Goal: Information Seeking & Learning: Check status

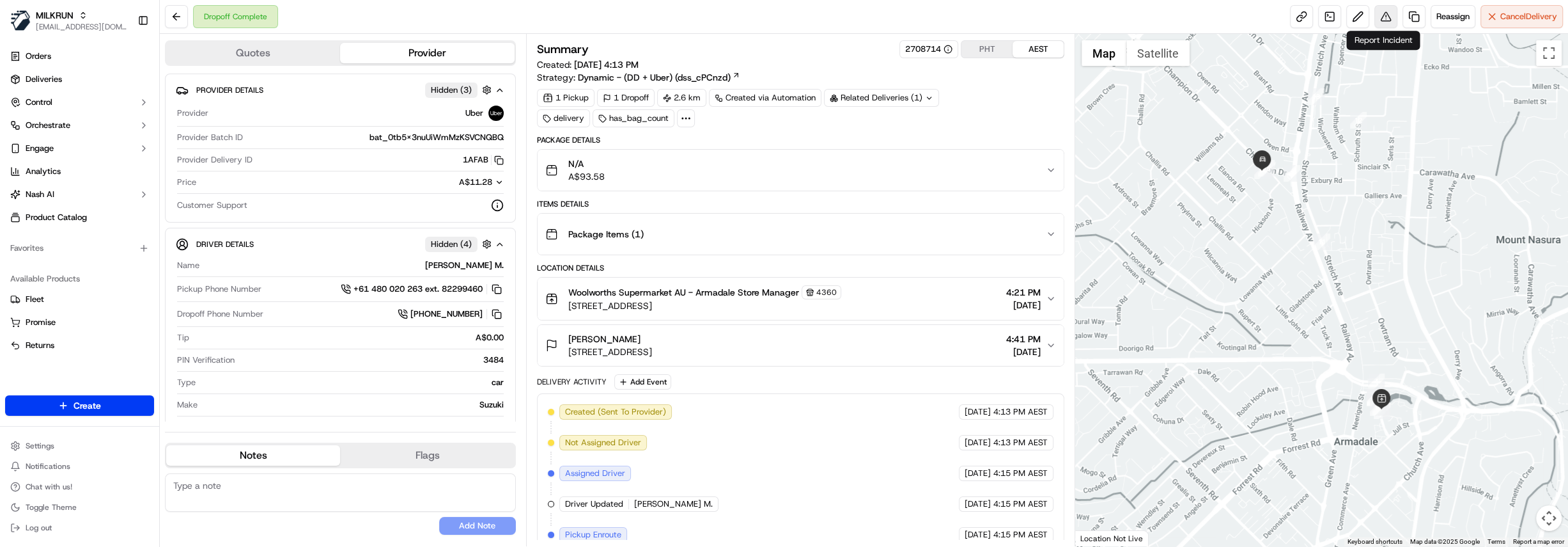
click at [1380, 19] on button at bounding box center [1386, 17] width 23 height 23
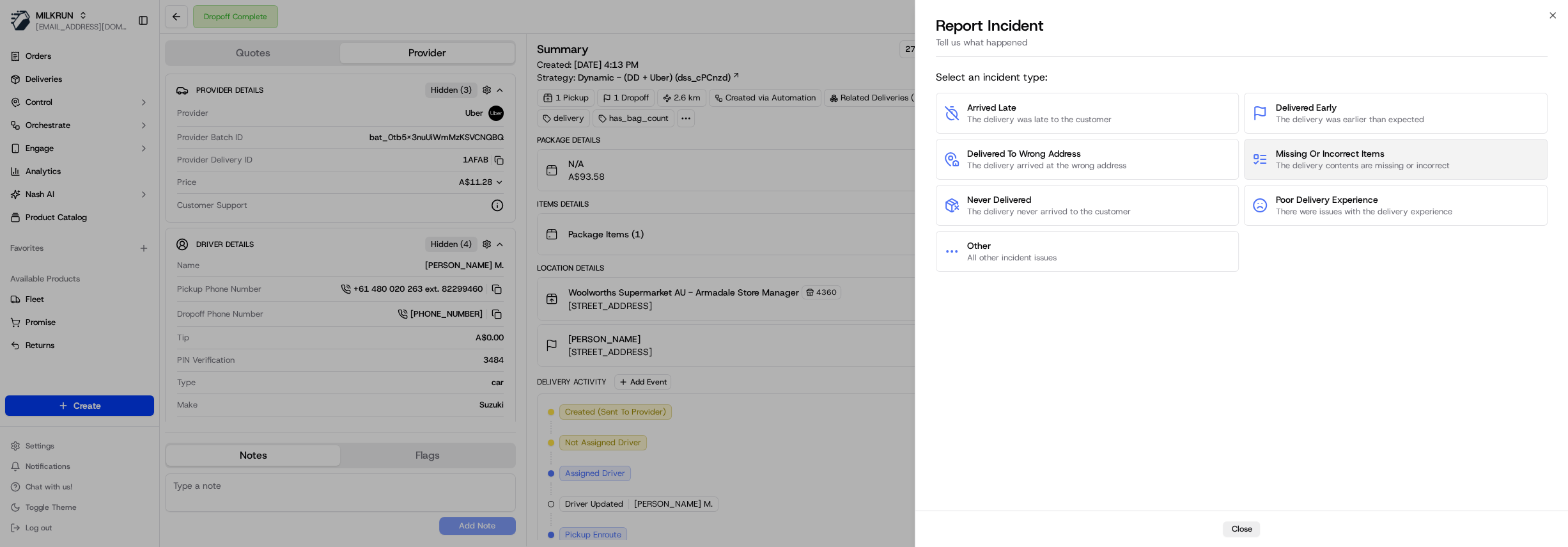
click at [1364, 161] on span "The delivery contents are missing or incorrect" at bounding box center [1362, 165] width 174 height 12
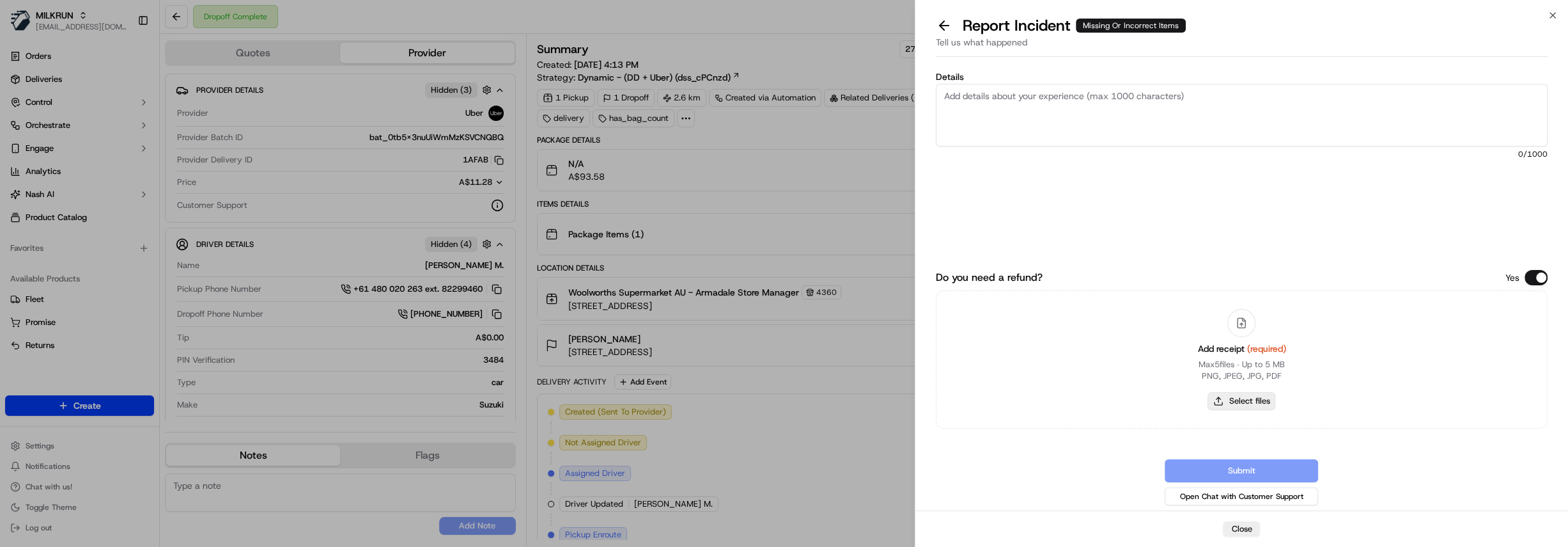
click at [1233, 403] on button "Select files" at bounding box center [1241, 400] width 68 height 18
type input "C:\fakepath\Screenshot 2025-09-20 202616.png"
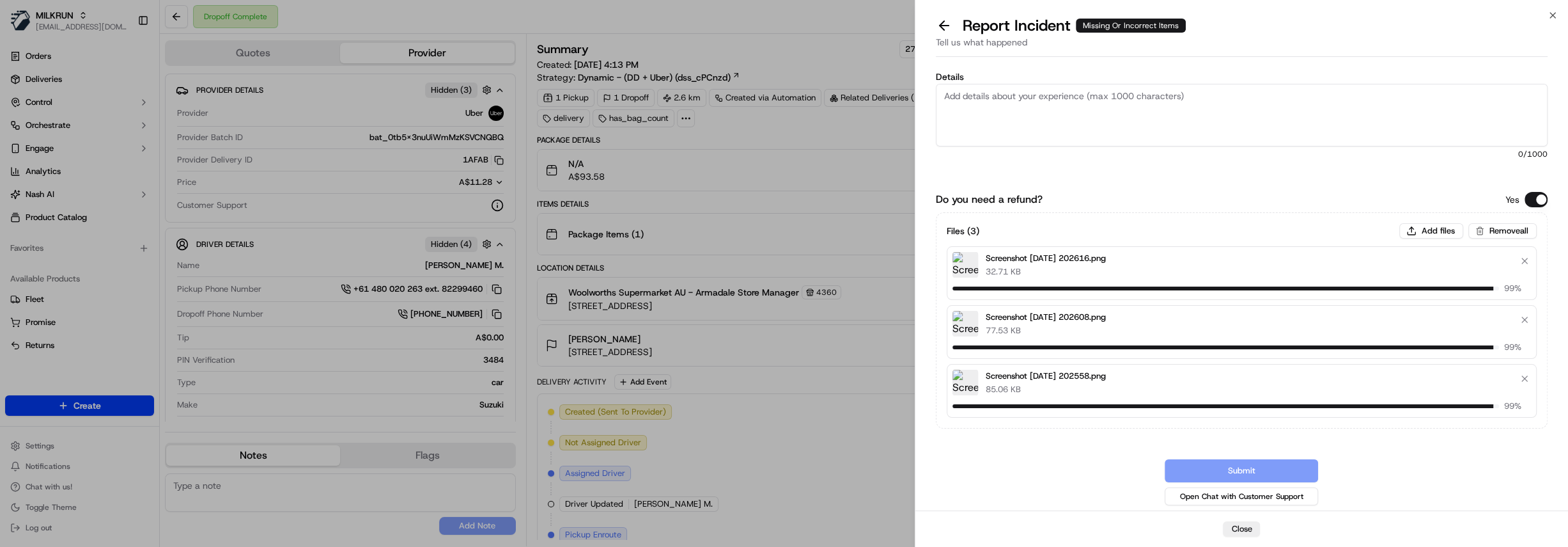
click at [959, 114] on textarea "Details" at bounding box center [1241, 115] width 611 height 62
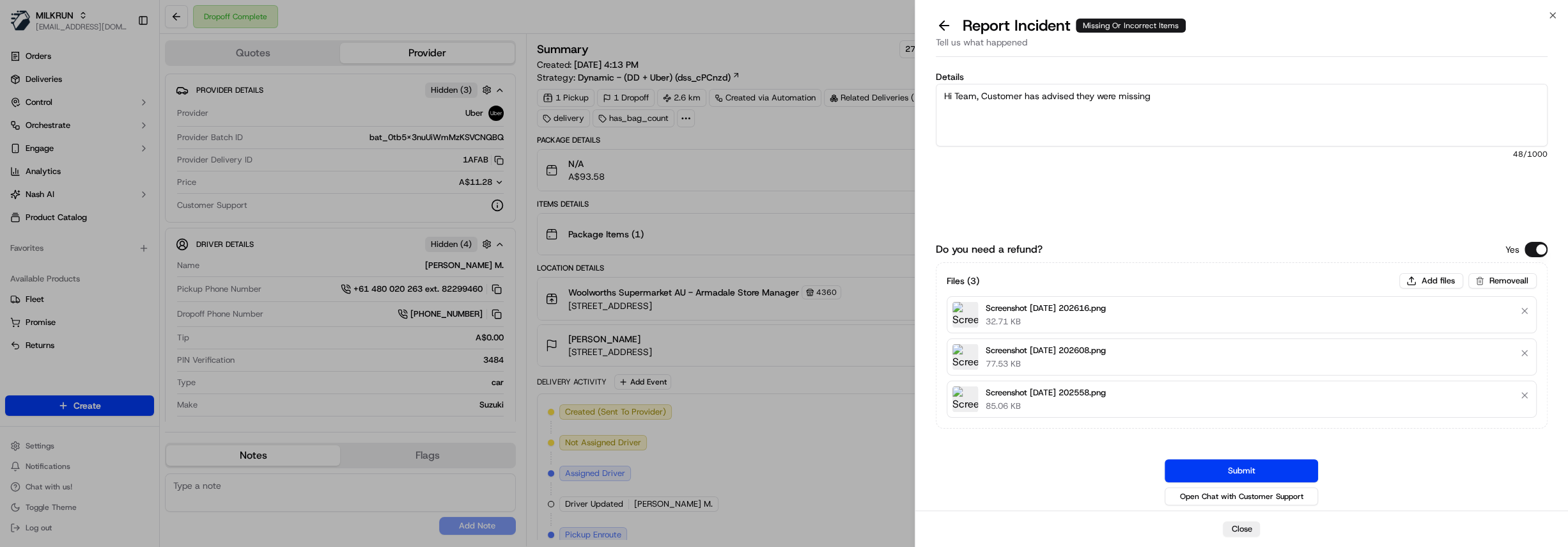
paste textarea "1. Babylove Nappy Pants Size 6 (15-25kg) 42 Pack x 1 = $34.1"
click at [1140, 109] on textarea "Hi Team, Customer has advised they were missing 1. Babylove Nappy Pants Size 6 …" at bounding box center [1241, 115] width 611 height 62
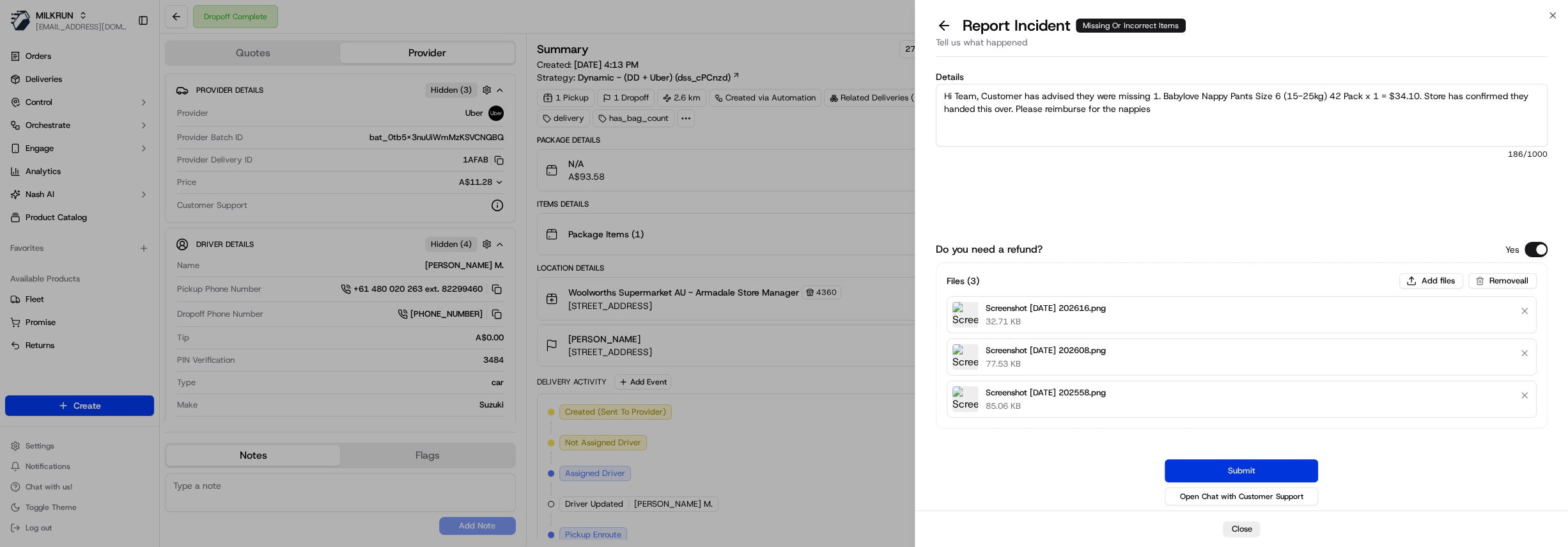
type textarea "Hi Team, Customer has advised they were missing 1. Babylove Nappy Pants Size 6 …"
click at [1257, 468] on button "Submit" at bounding box center [1240, 471] width 153 height 23
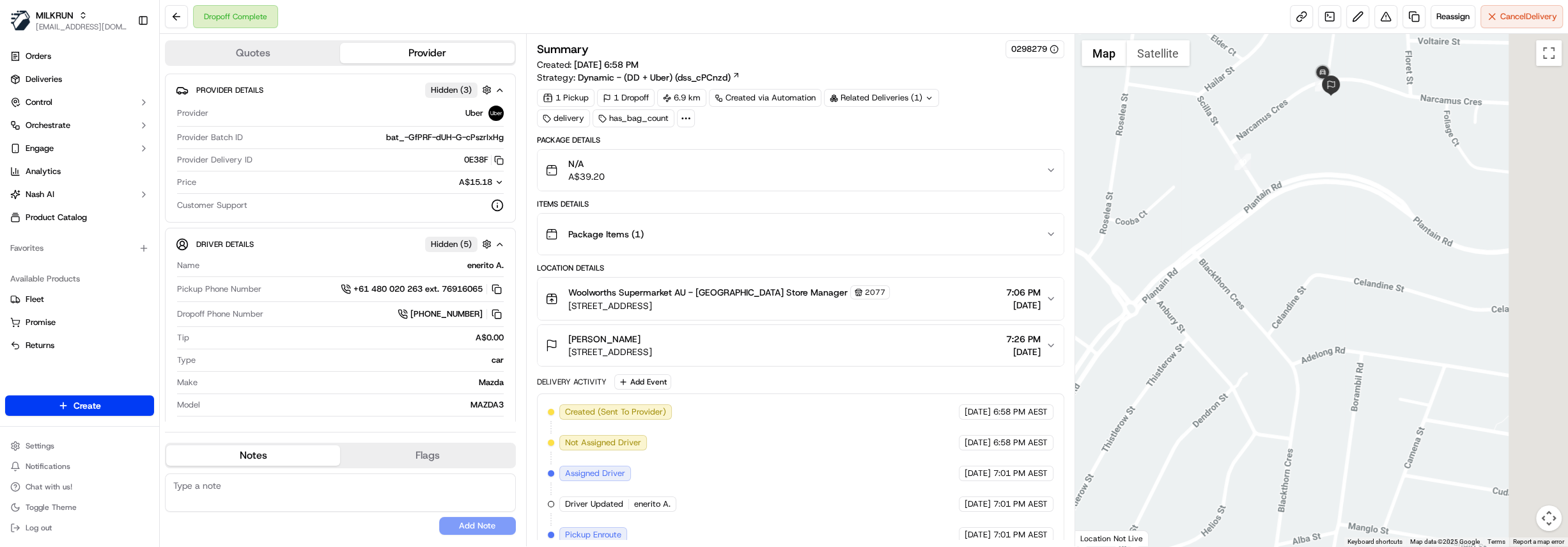
drag, startPoint x: 1456, startPoint y: 249, endPoint x: 1145, endPoint y: 322, distance: 319.5
click at [1145, 322] on div at bounding box center [1321, 290] width 493 height 512
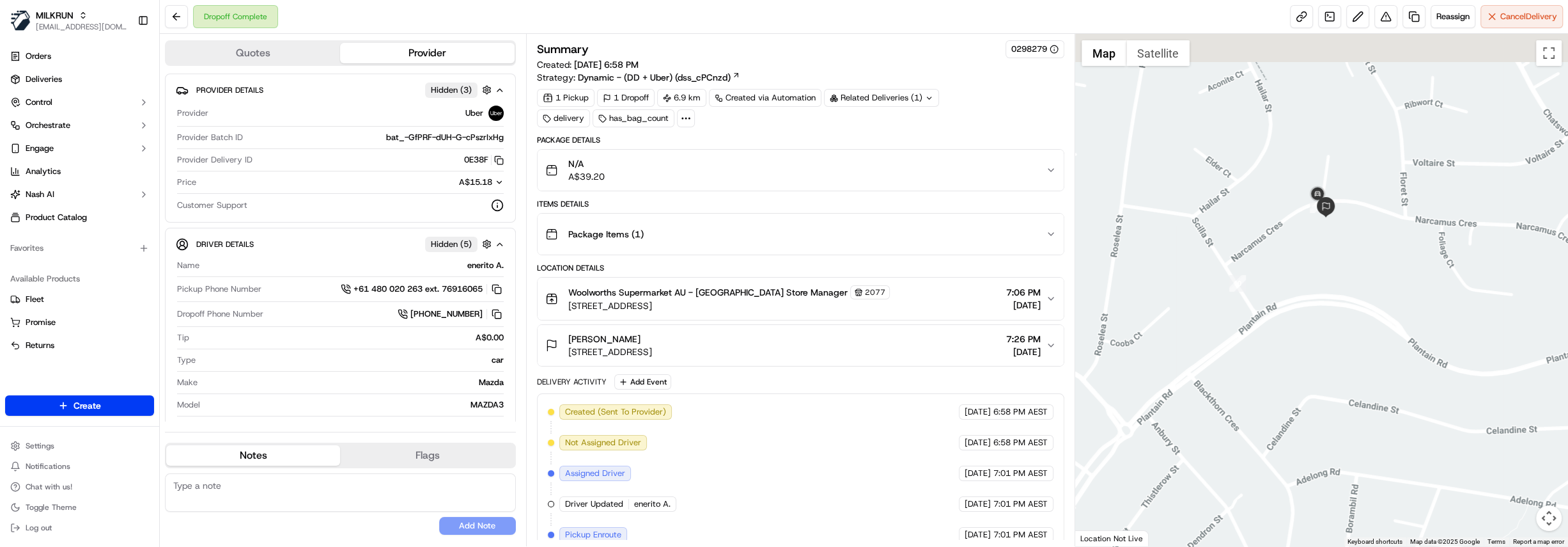
drag, startPoint x: 1342, startPoint y: 192, endPoint x: 1338, endPoint y: 315, distance: 123.1
click at [1338, 315] on div at bounding box center [1321, 290] width 493 height 512
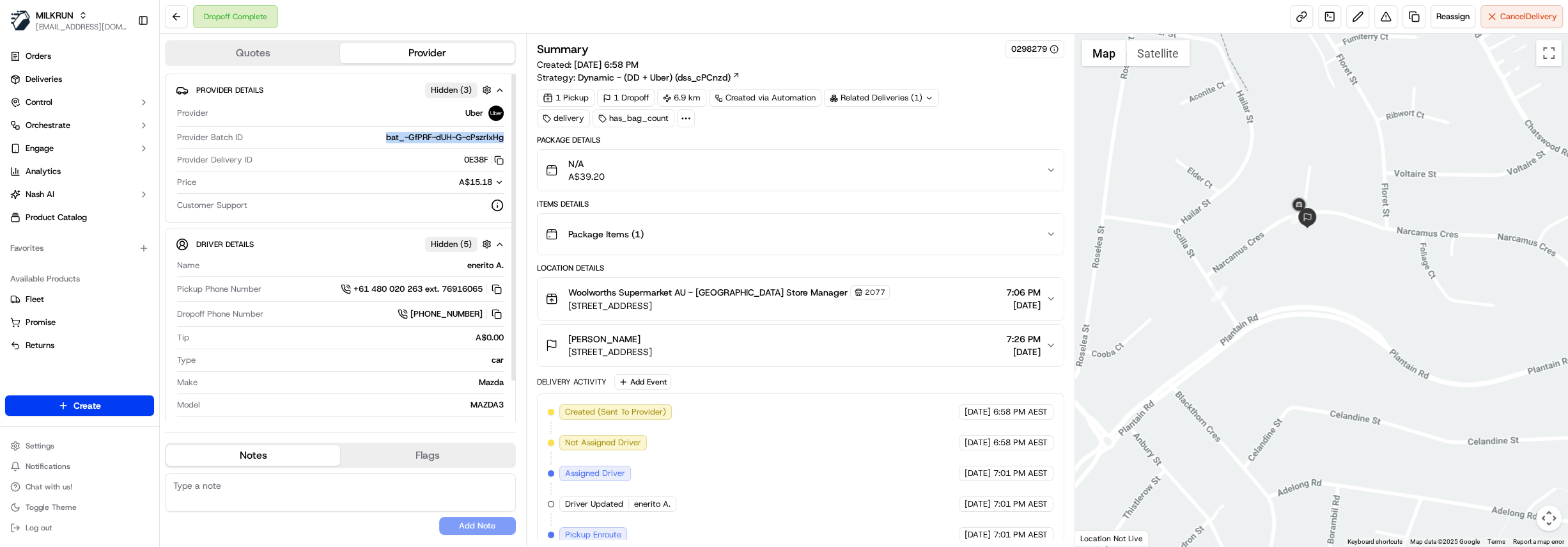
drag, startPoint x: 369, startPoint y: 137, endPoint x: 504, endPoint y: 131, distance: 135.1
click at [504, 131] on div "Provider Uber Provider Batch ID bat_-GfPRF-dUH-G-cPszrIxHg Provider Delivery ID…" at bounding box center [341, 158] width 329 height 116
copy span "bat_-GfPRF-dUH-G-cPszrIxHg"
click at [1390, 15] on button at bounding box center [1386, 17] width 23 height 23
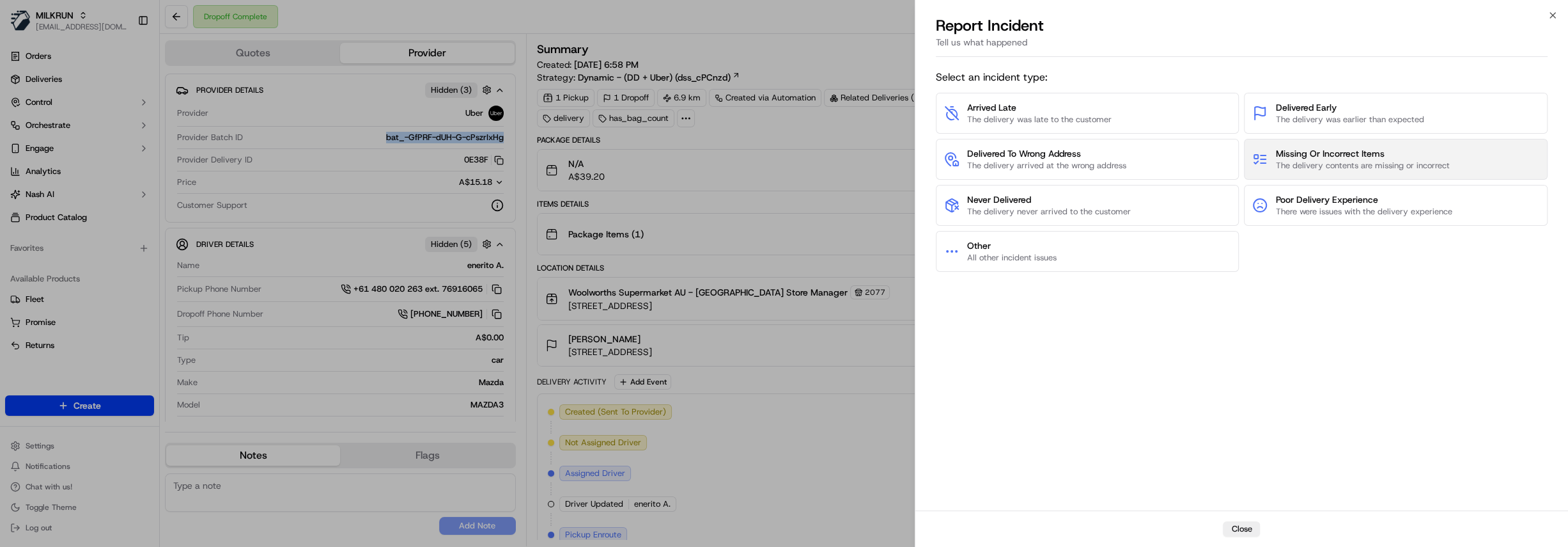
click at [1391, 162] on span "The delivery contents are missing or incorrect" at bounding box center [1362, 165] width 174 height 12
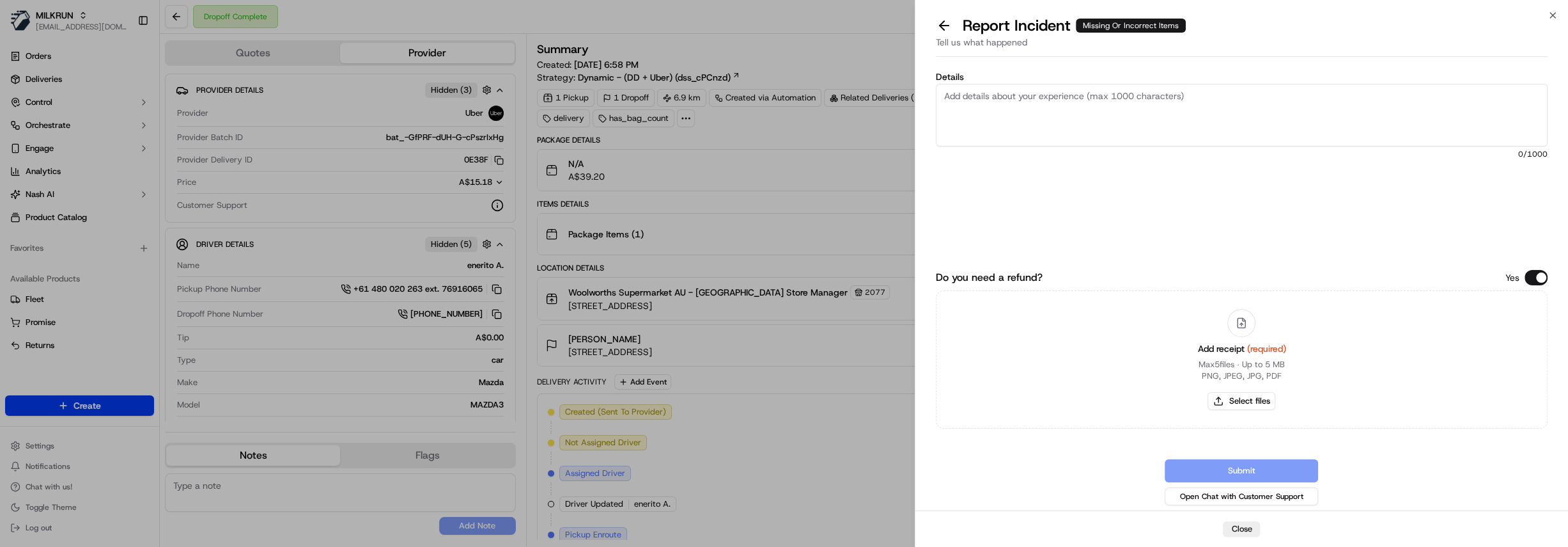
click at [1000, 129] on textarea "Details" at bounding box center [1241, 115] width 611 height 62
click at [1073, 115] on textarea "Details" at bounding box center [1241, 115] width 611 height 62
paste textarea "1. Woolworths Mint Choc Crunch Ice Cream 4 Pack x 1 = $7.15 2. Vitawerx Protein…"
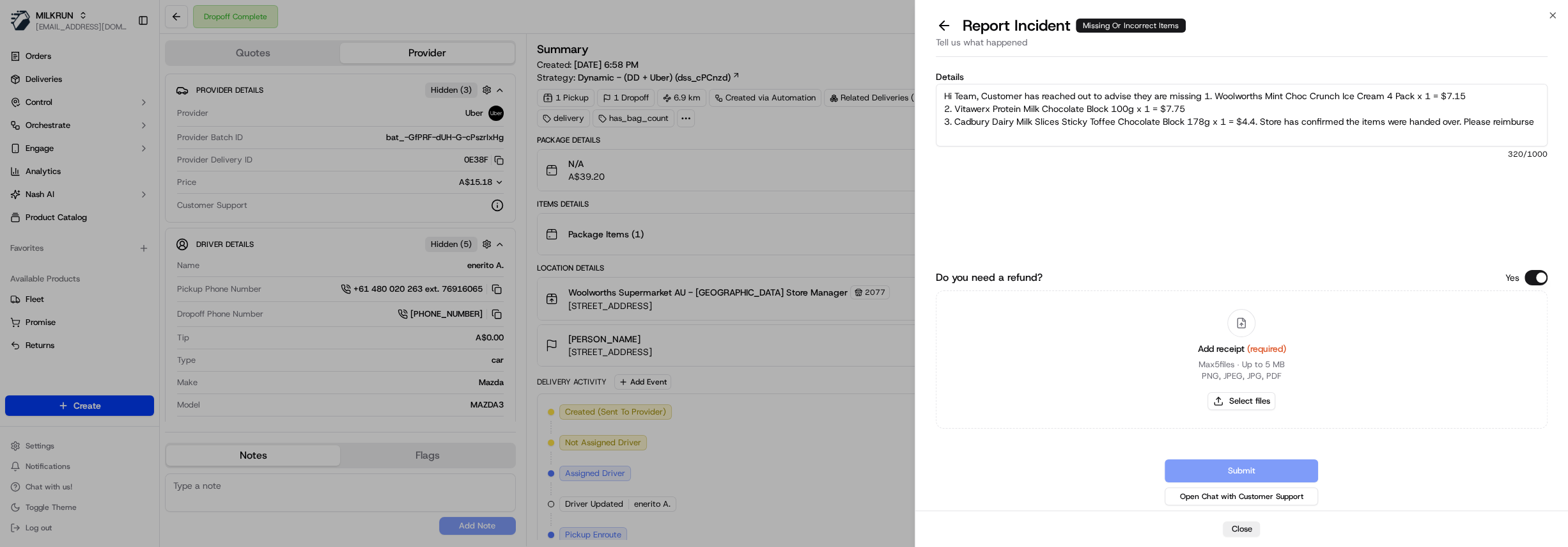
click at [1540, 121] on textarea "Hi Team, Customer has reached out to advise they are missing 1. Woolworths Mint…" at bounding box center [1241, 115] width 611 height 62
type textarea "Hi Team, Customer has reached out to advise they are missing 1. Woolworths Mint…"
click at [1247, 407] on button "Select files" at bounding box center [1241, 400] width 68 height 18
type input "C:\fakepath\Woolworths Mail - Your MILKRUN order invoice.pdf"
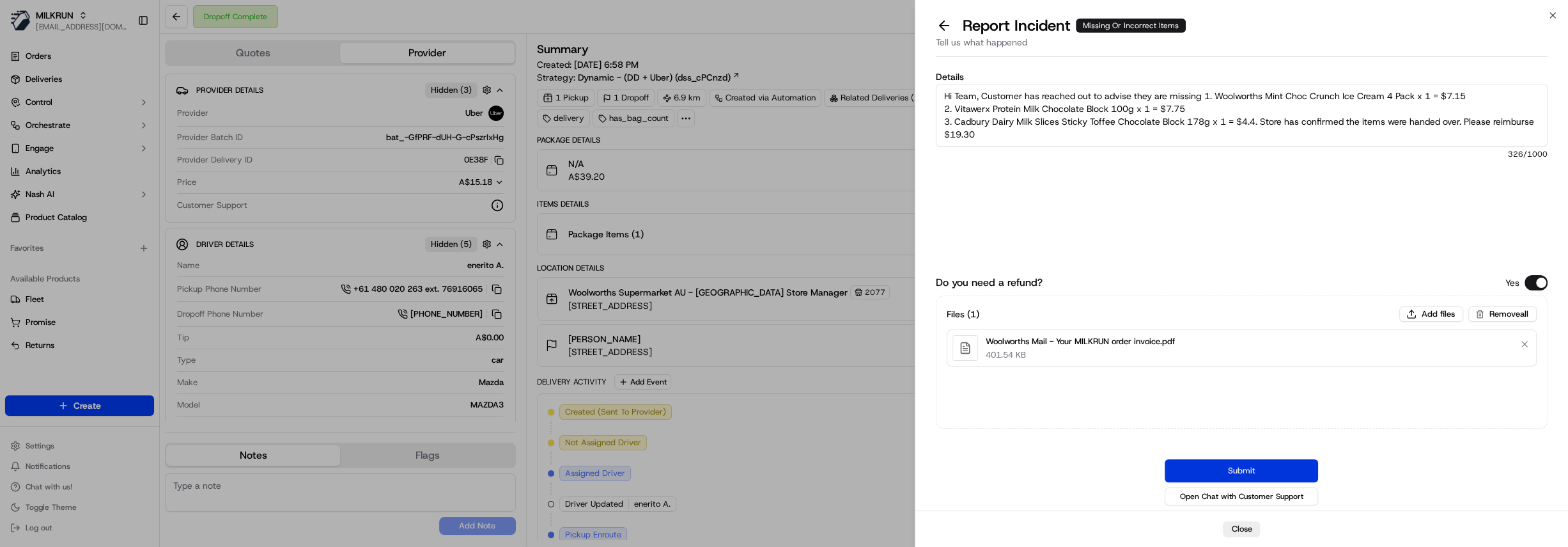
click at [1243, 470] on button "Submit" at bounding box center [1240, 471] width 153 height 23
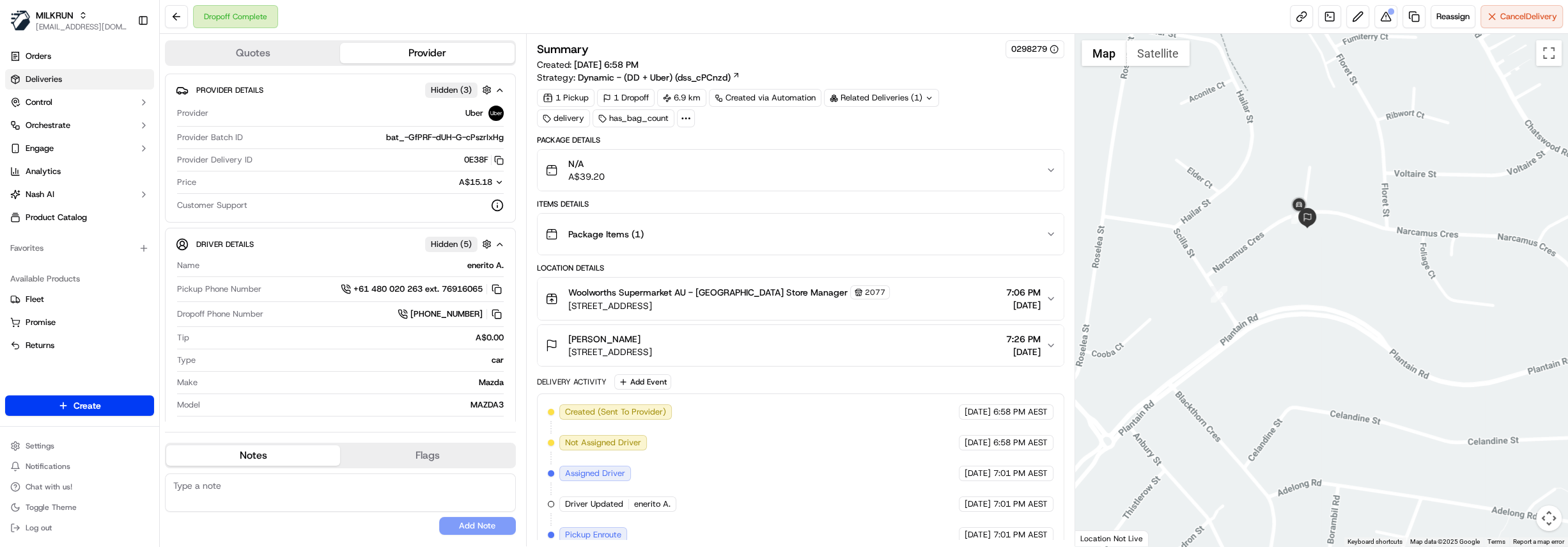
click at [98, 83] on link "Deliveries" at bounding box center [80, 79] width 149 height 21
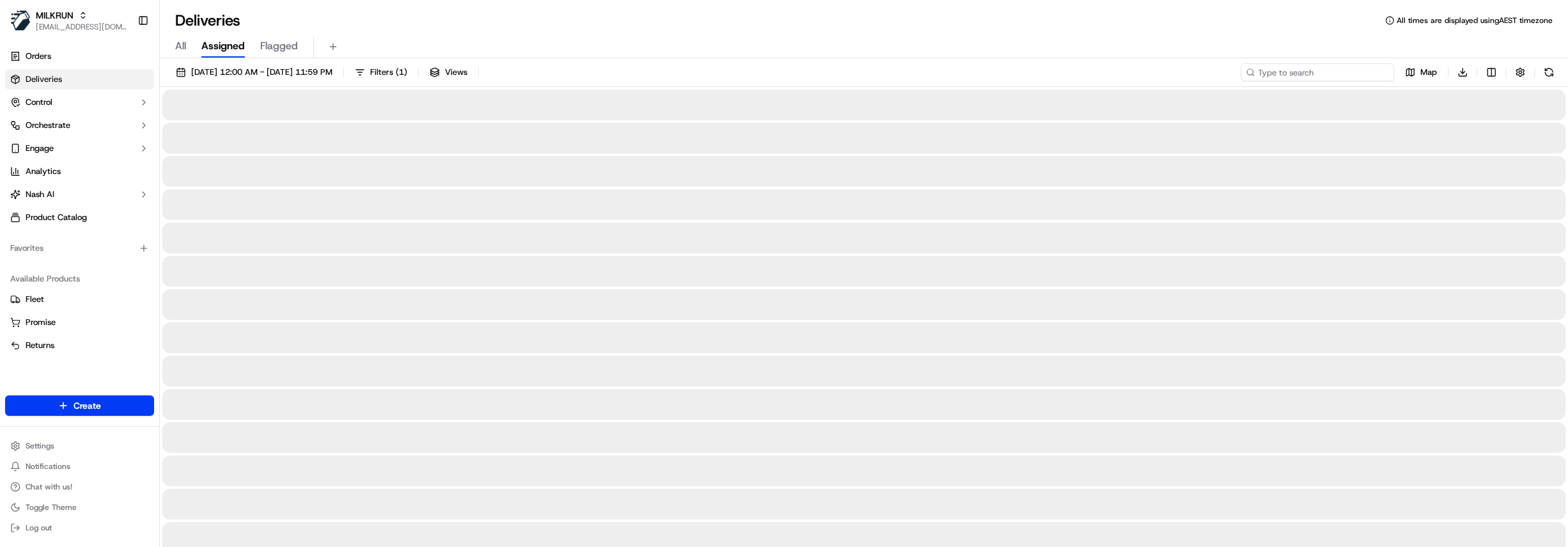
click at [1333, 70] on input at bounding box center [1317, 72] width 153 height 18
paste input "29deab6a-46e3-467e-a6c7-89d8f621414e"
type input "29deab6a-46e3-467e-a6c7-89d8f621414e"
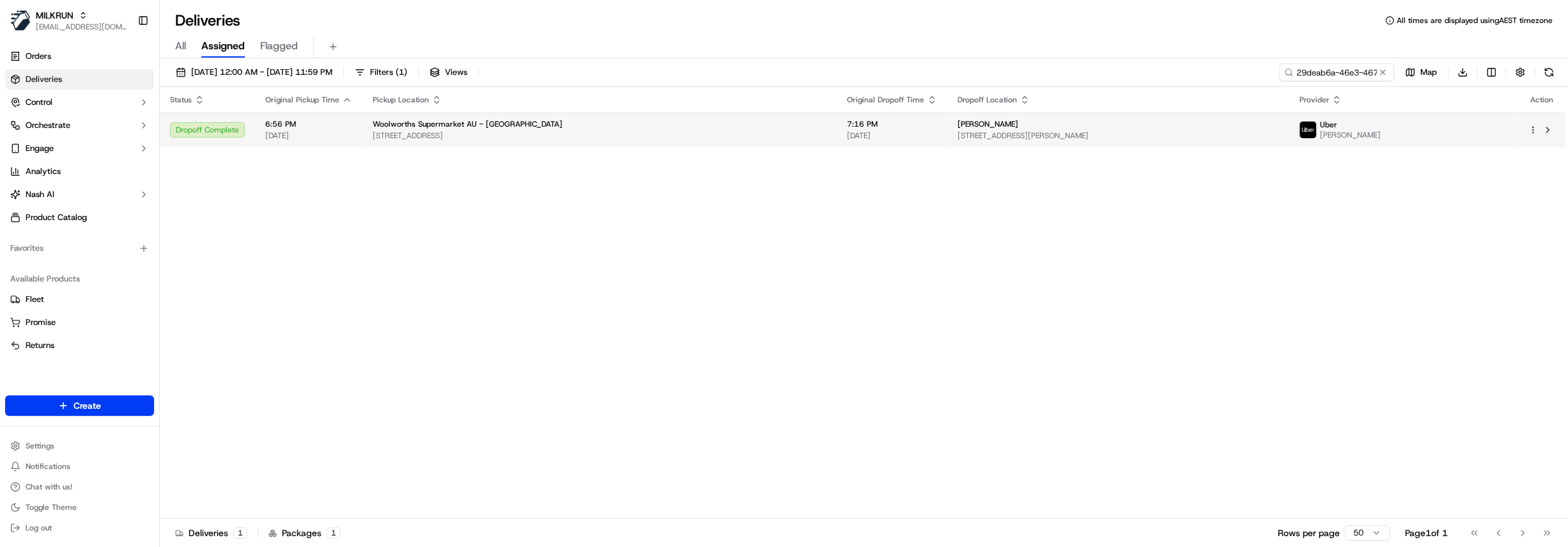
click at [735, 135] on span "1-7 Rangers Rd, Neutral Bay, NSW 2089, AU" at bounding box center [600, 135] width 454 height 10
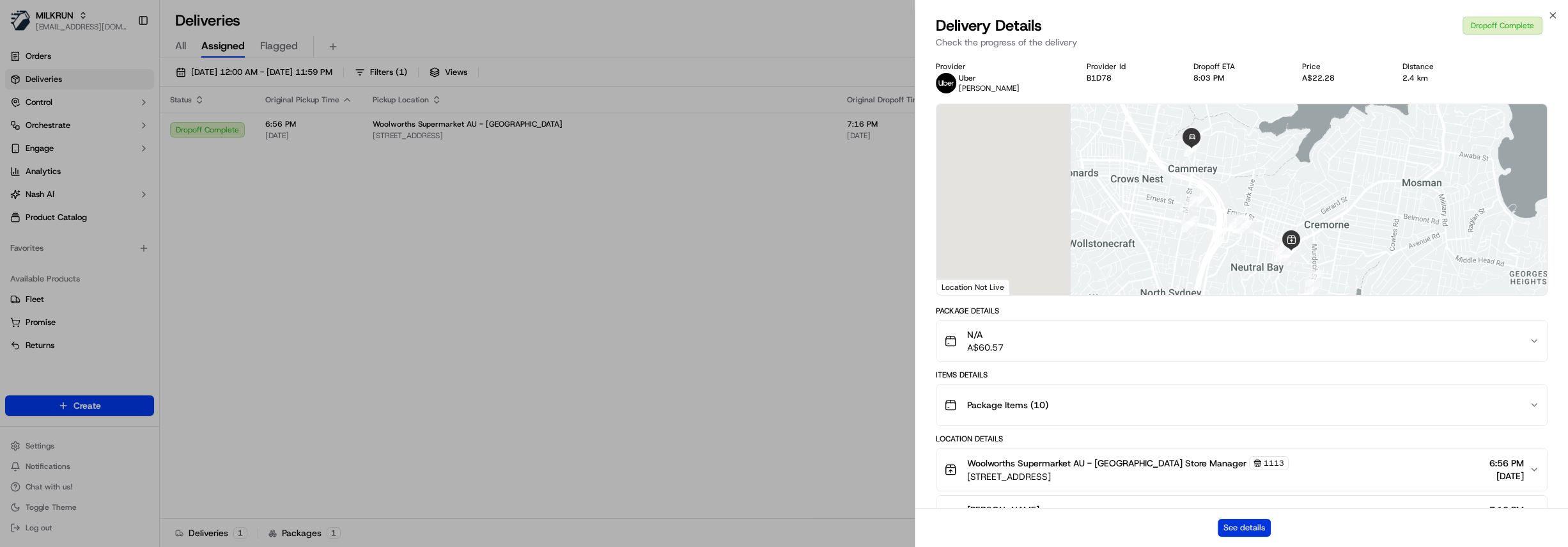
click at [1261, 532] on button "See details" at bounding box center [1243, 527] width 53 height 18
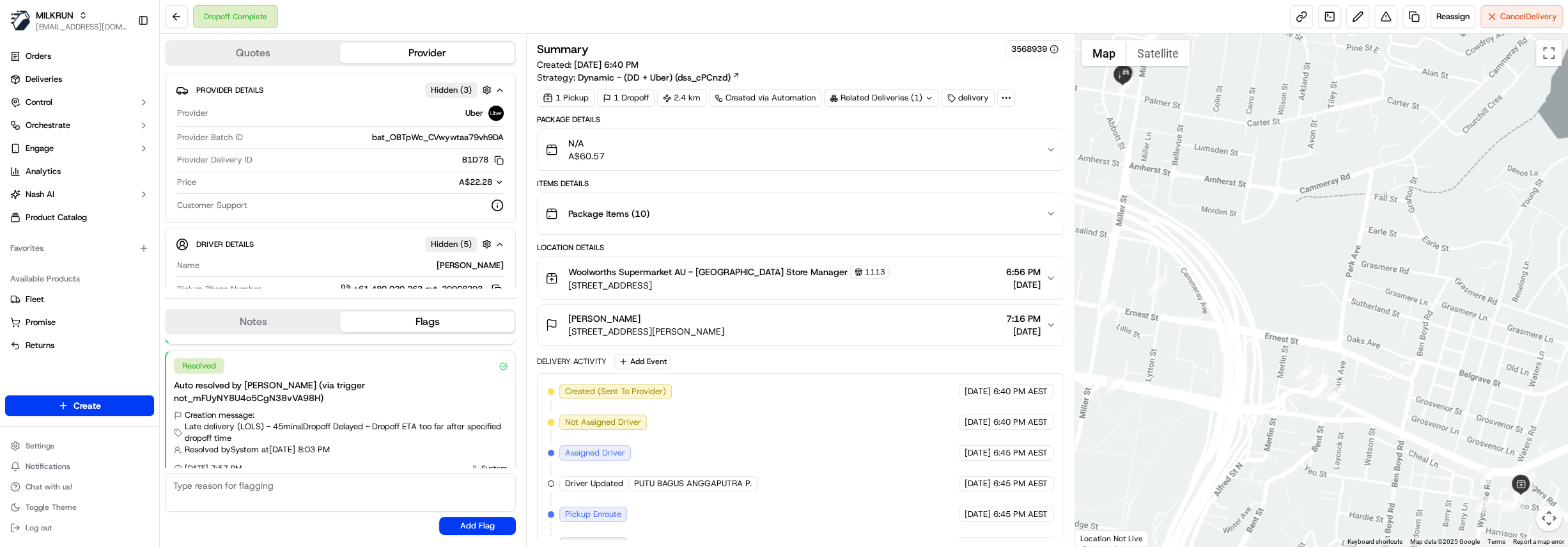
click at [987, 150] on div "N/A A$60.57" at bounding box center [795, 149] width 501 height 25
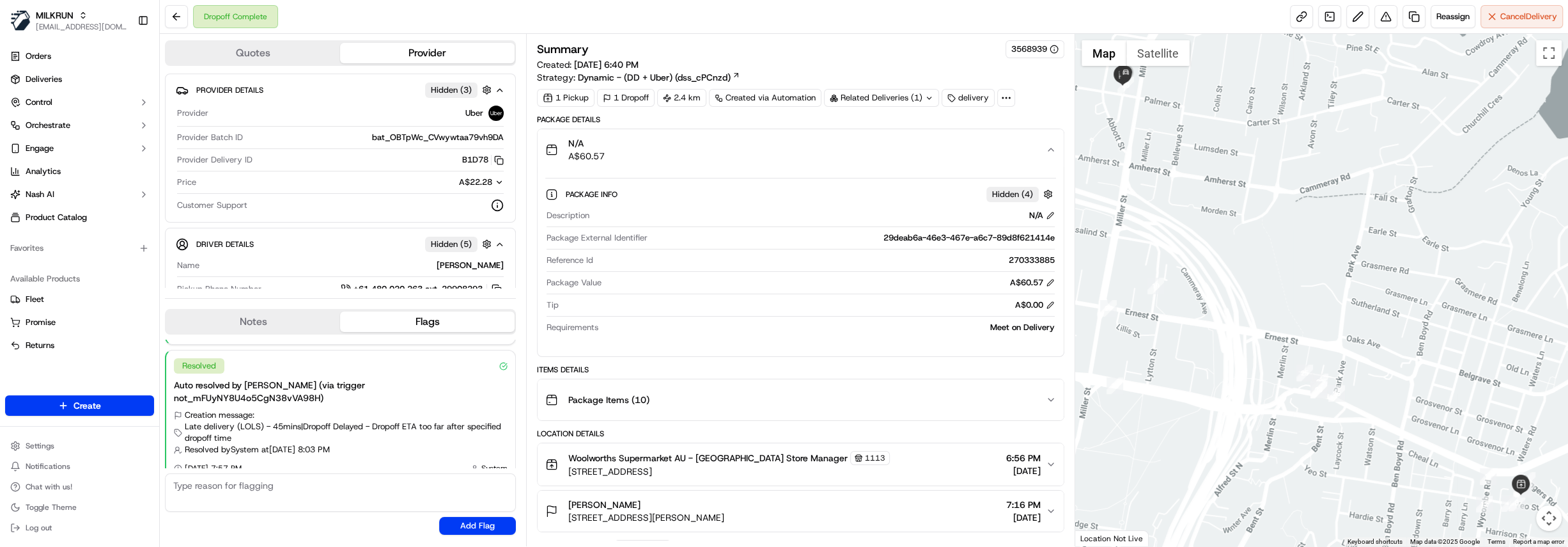
click at [1004, 100] on icon at bounding box center [1006, 98] width 12 height 12
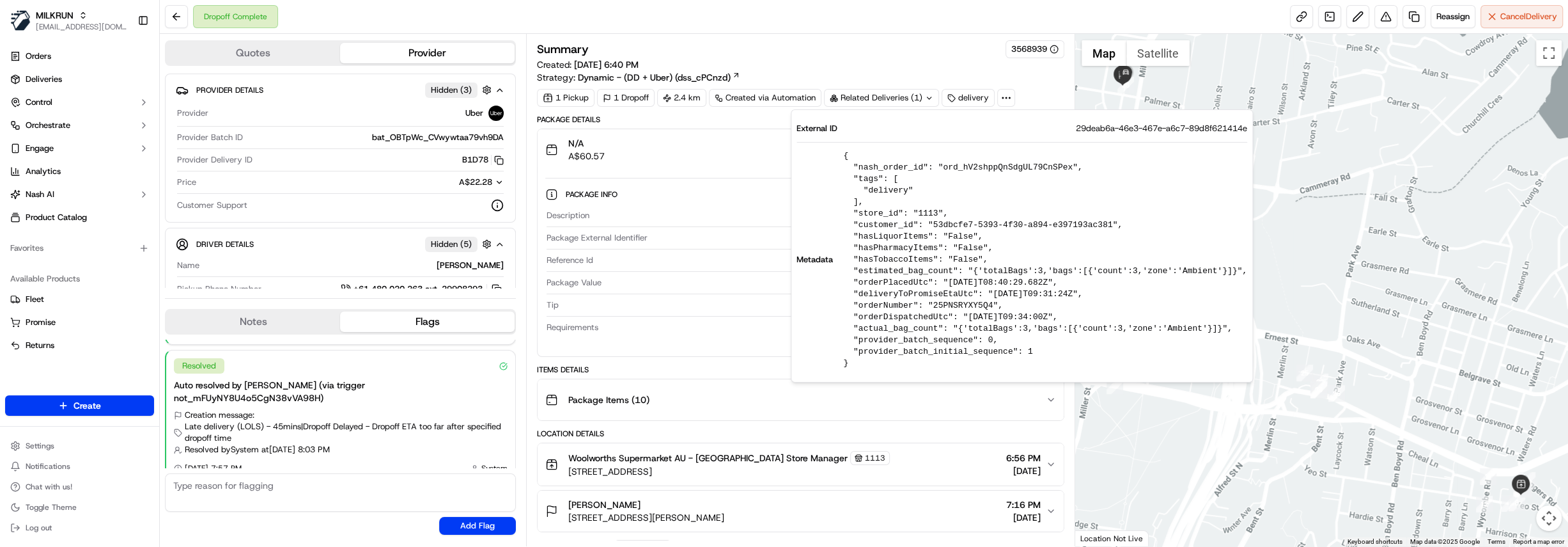
click at [858, 49] on div "Summary 3568939" at bounding box center [801, 48] width 528 height 18
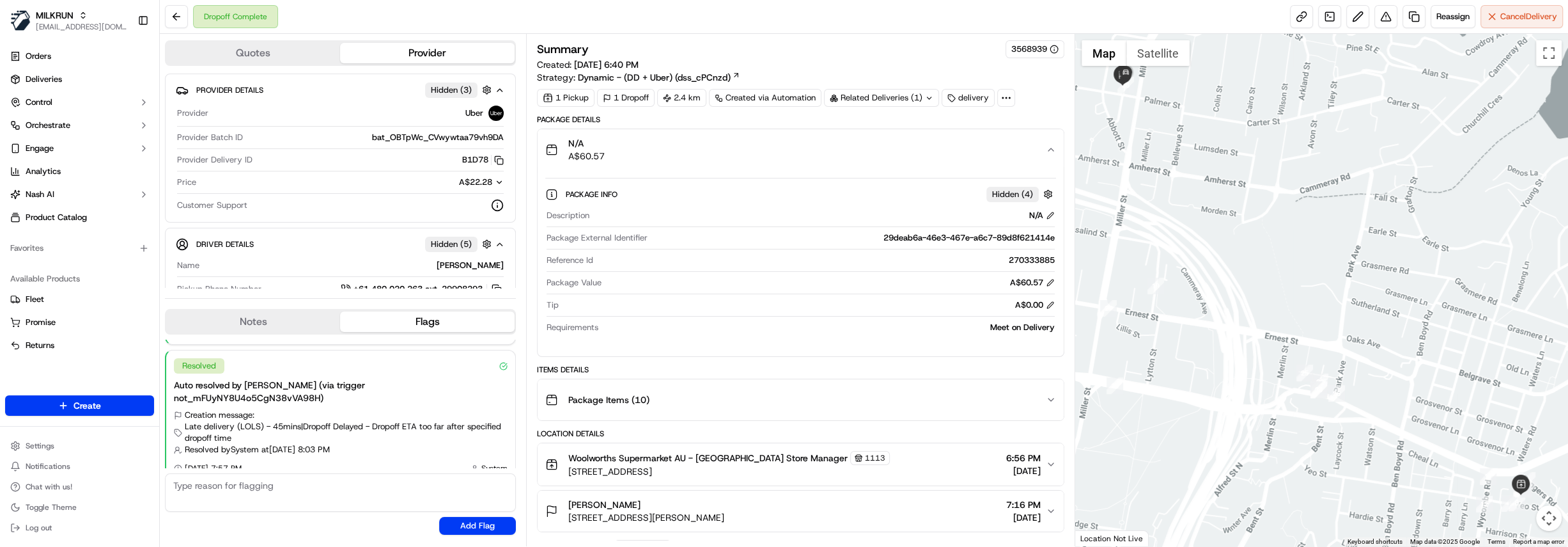
click at [1000, 98] on icon at bounding box center [1006, 98] width 12 height 12
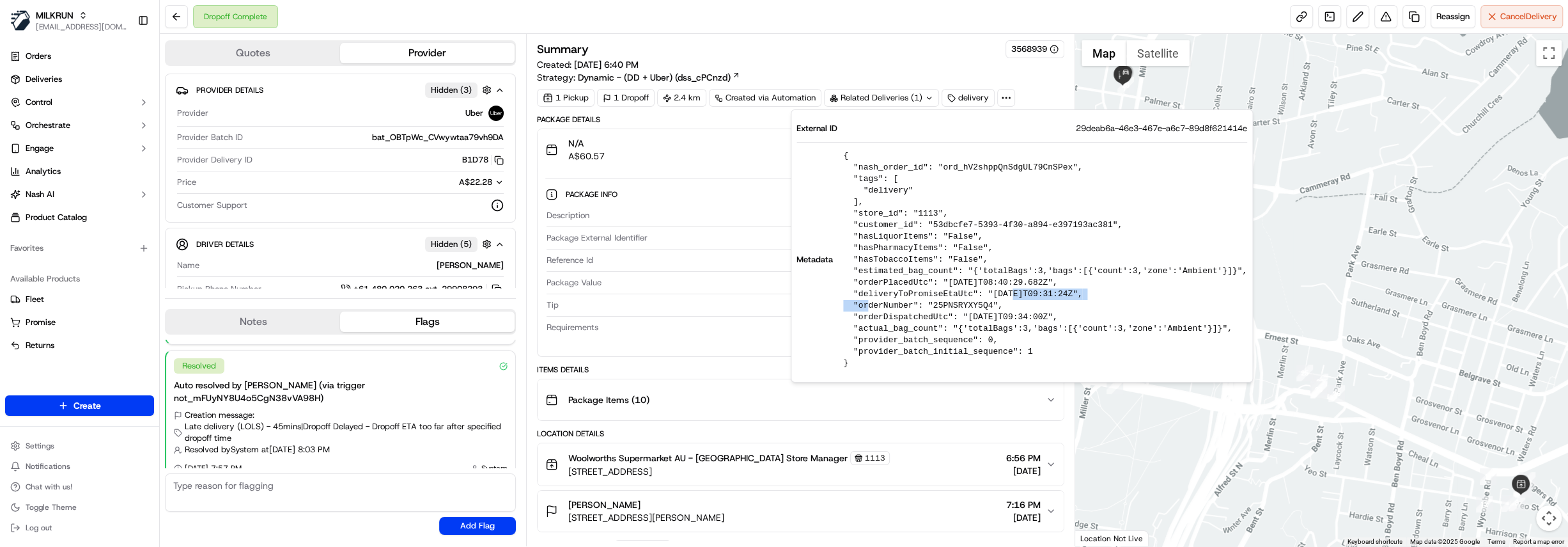
drag, startPoint x: 980, startPoint y: 292, endPoint x: 1069, endPoint y: 295, distance: 89.1
click at [1069, 295] on pre "{ "nash_order_id": "ord_hV2shppQnSdgUL79CnSPex", "tags": [ "delivery" ], "store…" at bounding box center [1044, 259] width 404 height 218
copy pre "2025-09-20T09:31:24Z"
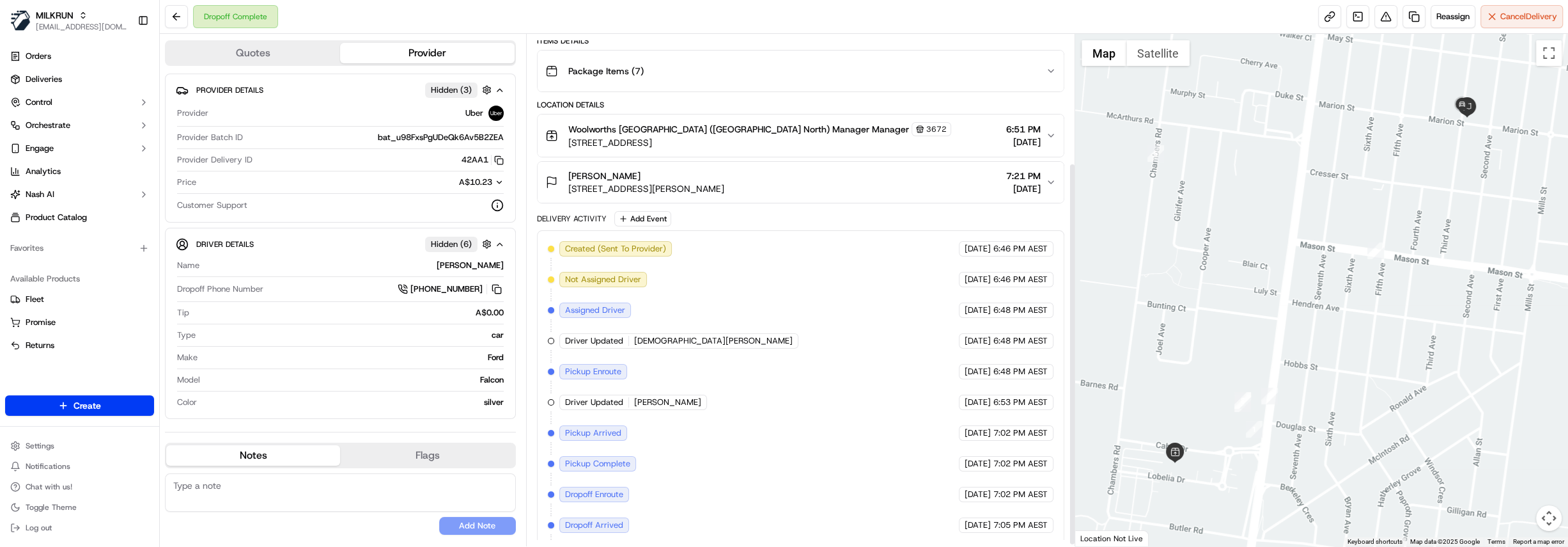
scroll to position [174, 0]
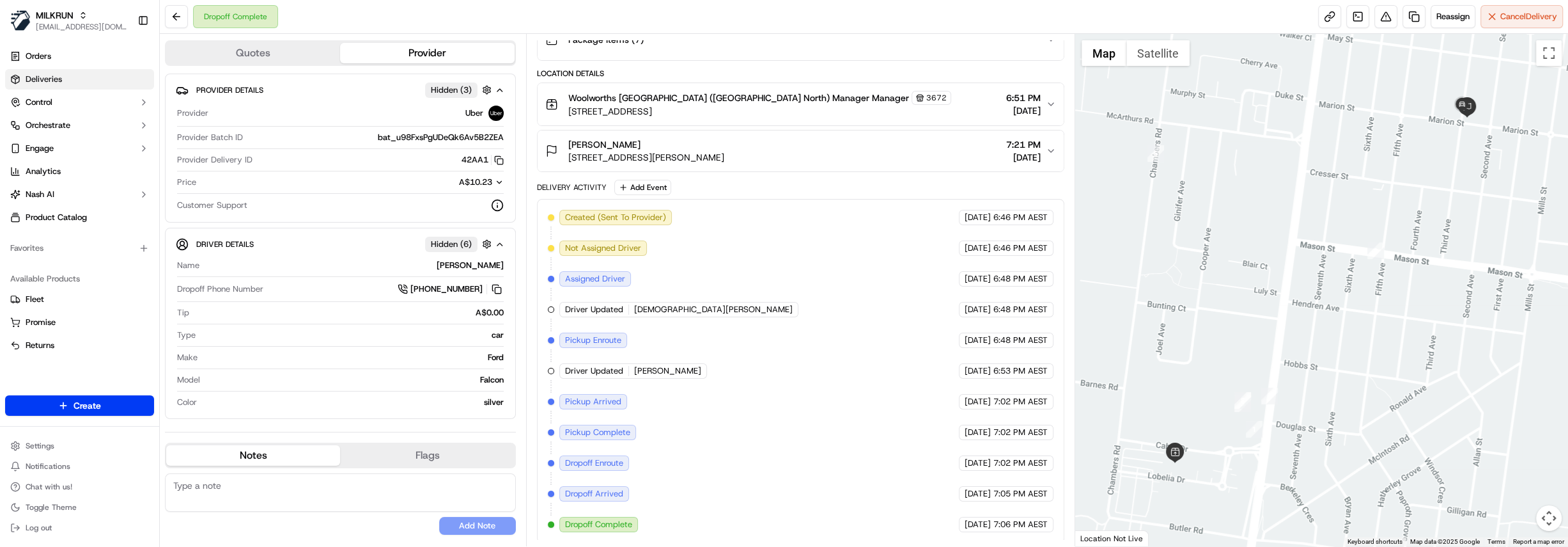
click at [83, 76] on link "Deliveries" at bounding box center [80, 79] width 149 height 21
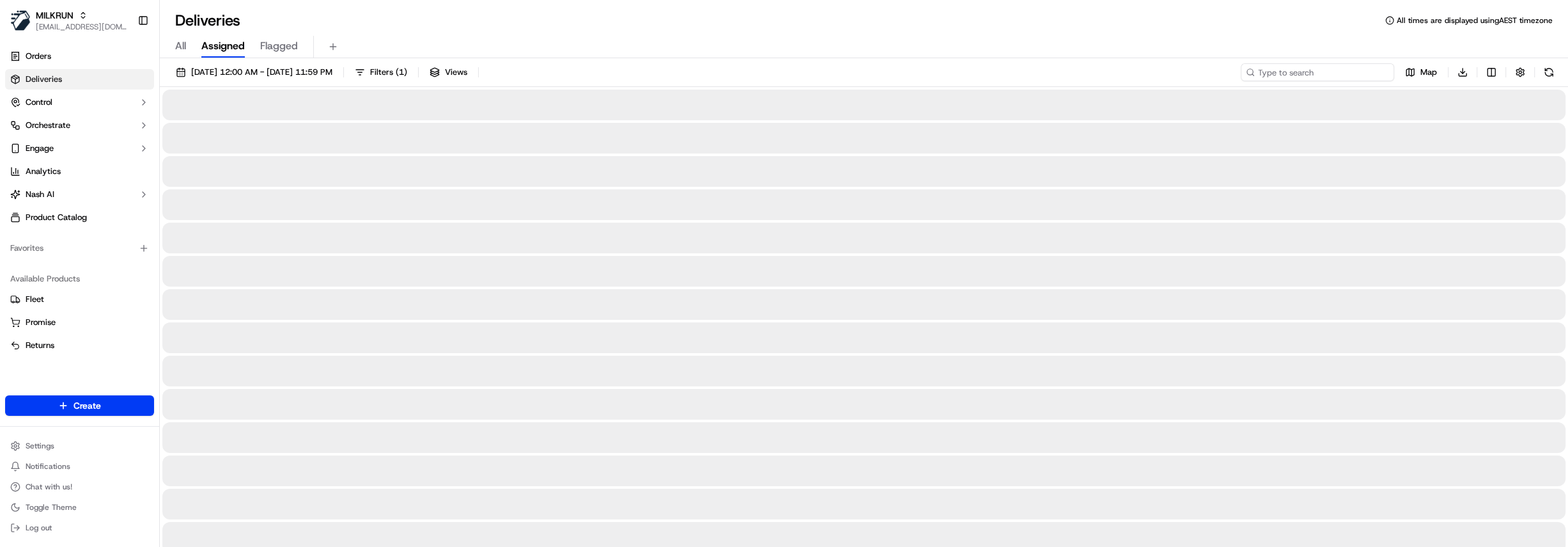
click at [1319, 70] on input at bounding box center [1317, 72] width 153 height 18
paste input "25e48d31-ba95-49bf-a7db-4d0bf8a5438b"
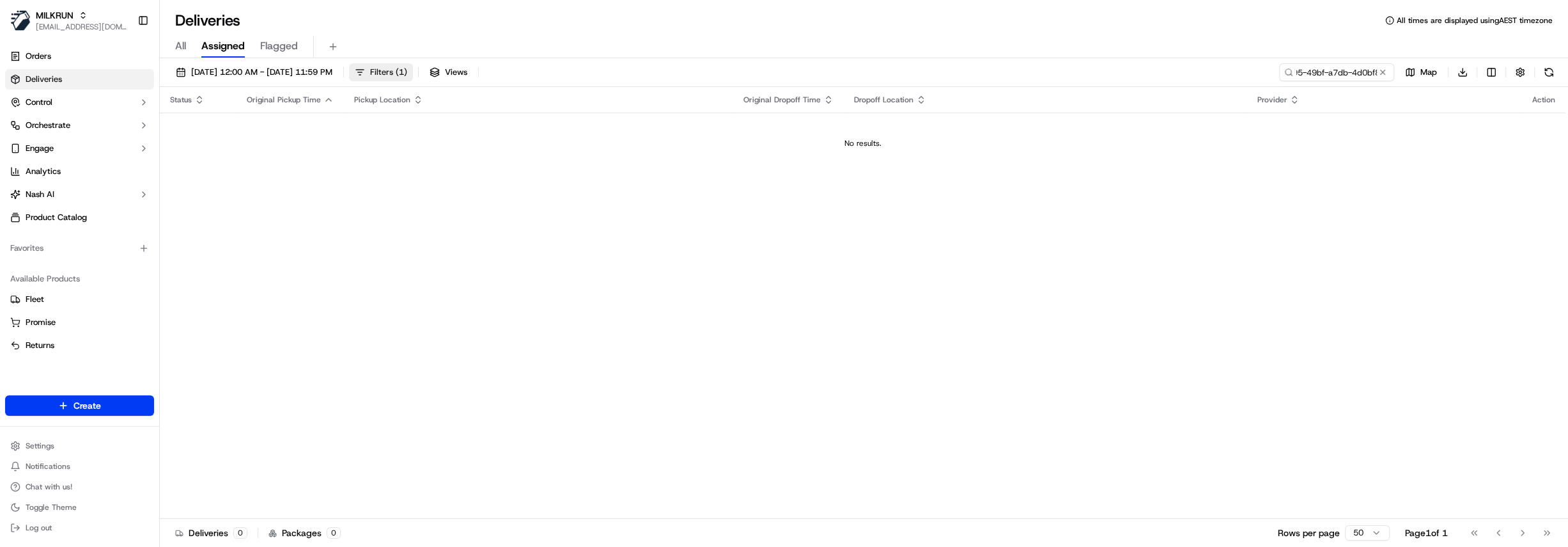
click at [407, 74] on span "( 1 )" at bounding box center [401, 72] width 12 height 12
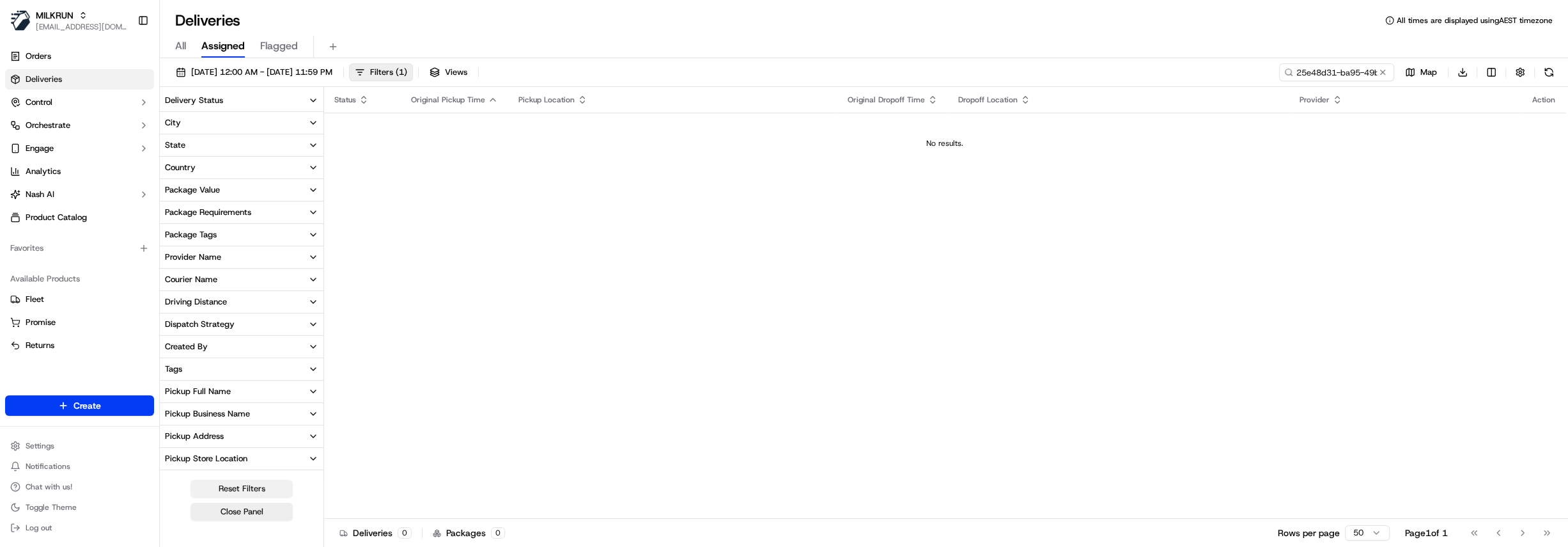
click at [246, 487] on button "Reset Filters" at bounding box center [241, 488] width 102 height 18
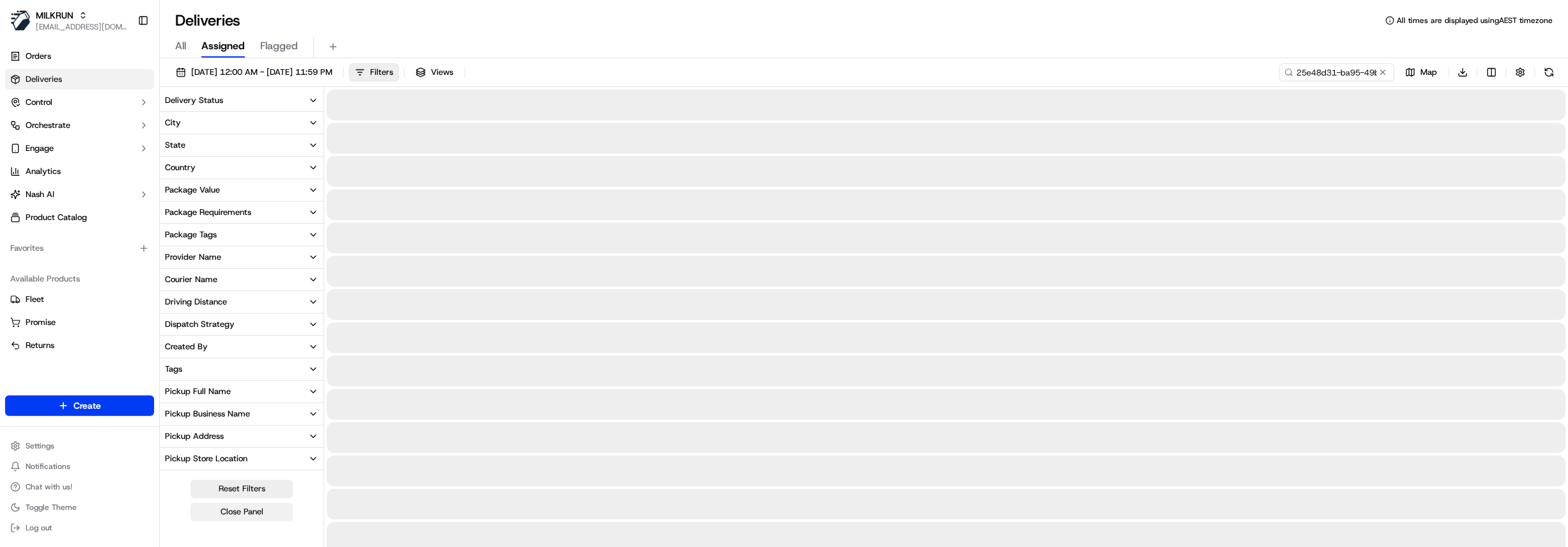
click at [255, 508] on button "Close Panel" at bounding box center [241, 511] width 102 height 18
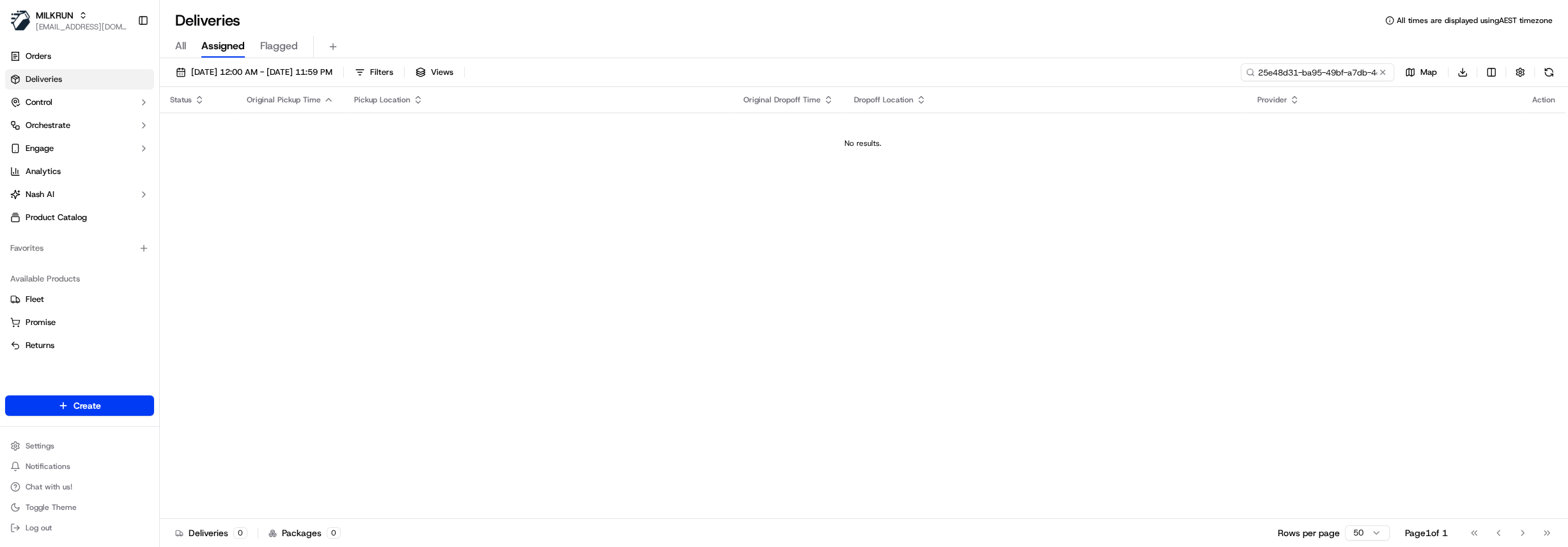
click at [1339, 65] on input "25e48d31-ba95-49bf-a7db-4d0bf8a5438b" at bounding box center [1317, 72] width 153 height 18
paste input "7f8cbb2b-546b-4a1b-8ce3-2581a643d72e"
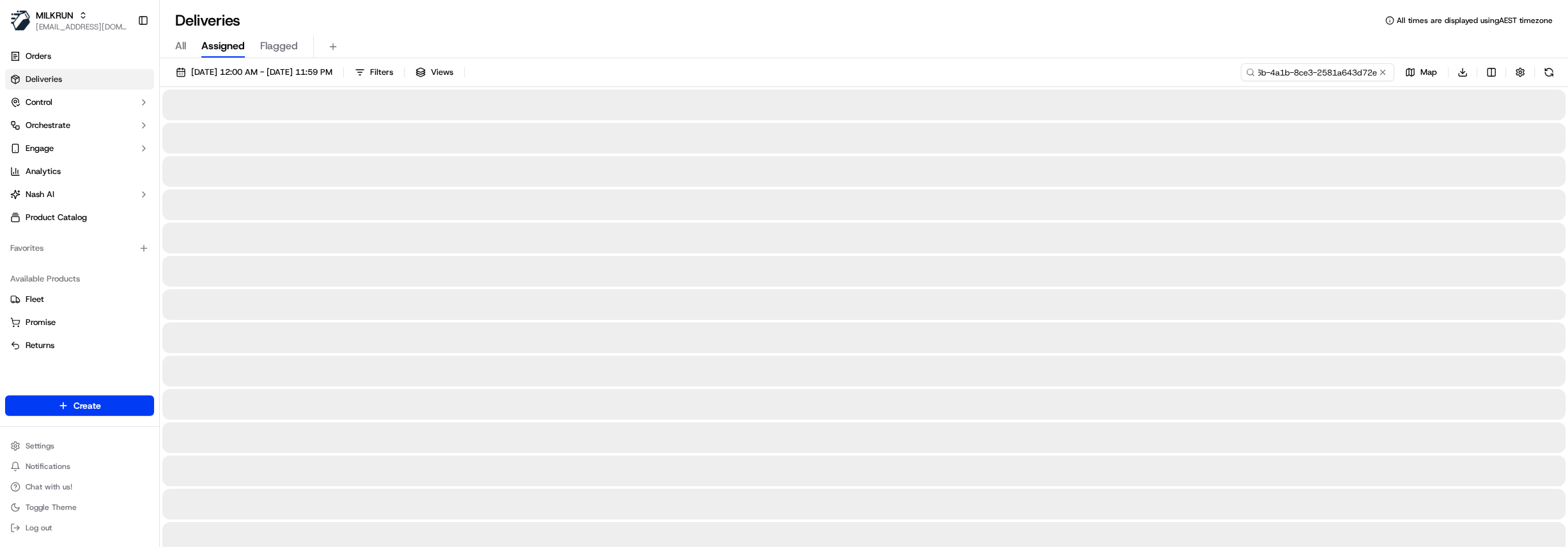
type input "7f8cbb2b-546b-4a1b-8ce3-2581a643d72e"
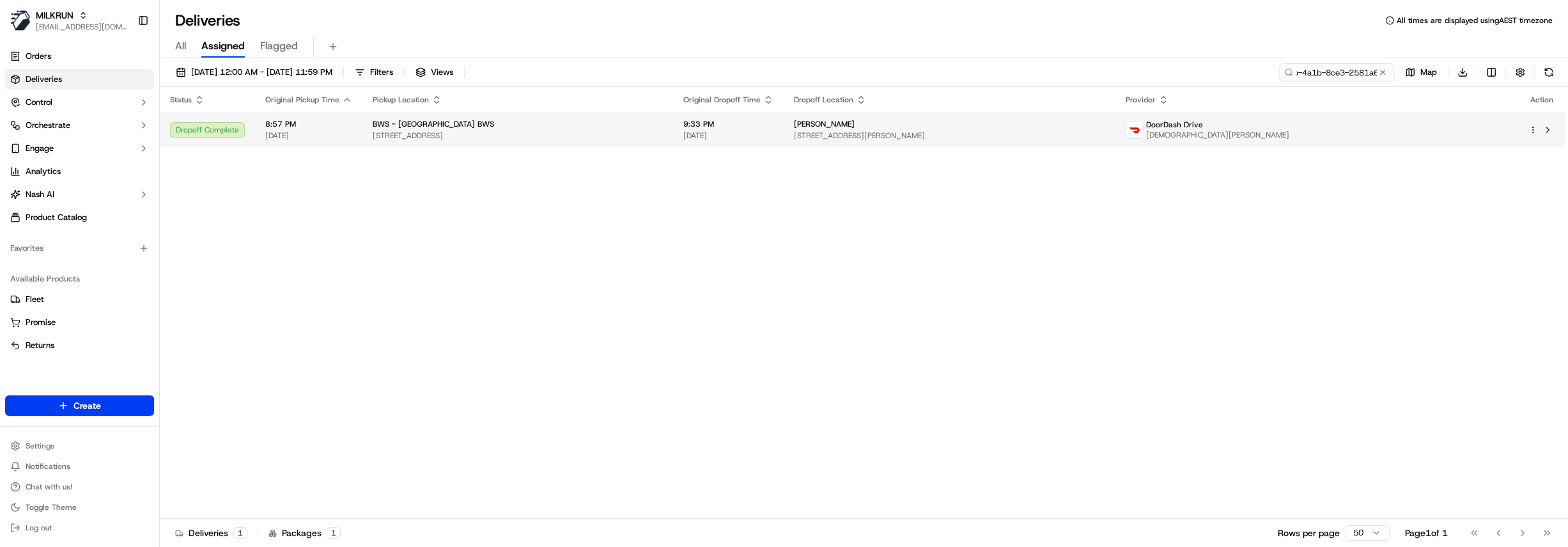
click at [1045, 125] on div "Ben Anderson-Brown" at bounding box center [949, 124] width 311 height 10
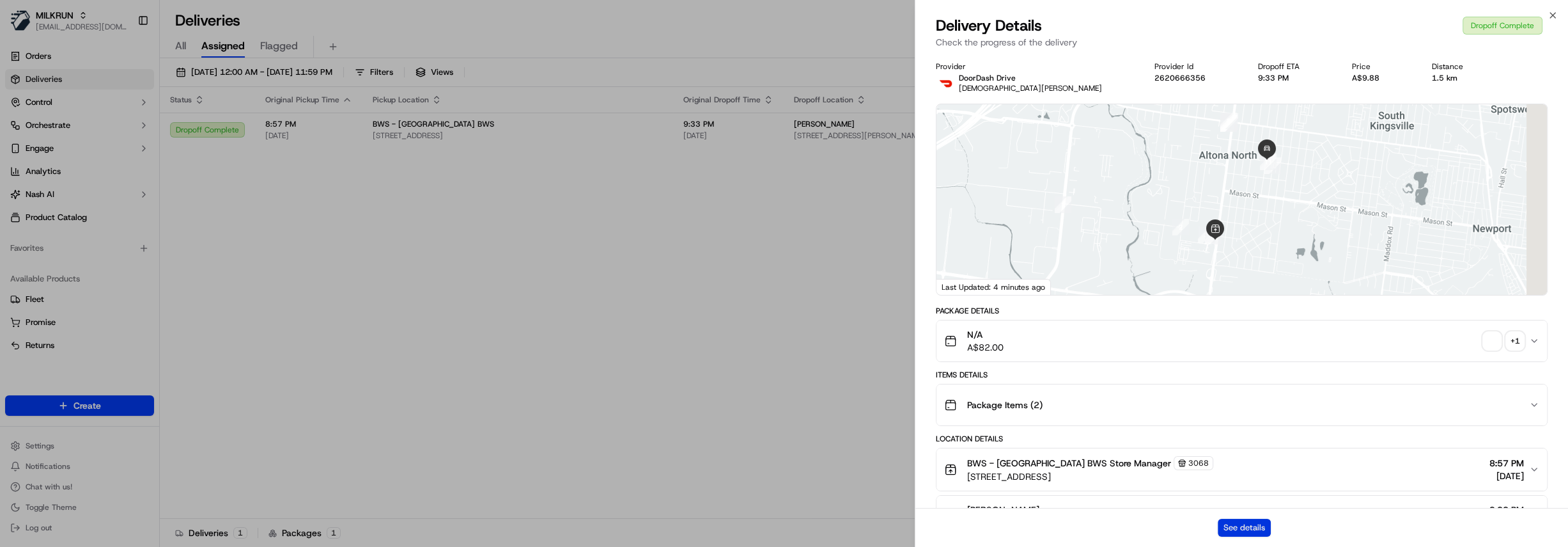
click at [1247, 527] on button "See details" at bounding box center [1243, 527] width 53 height 18
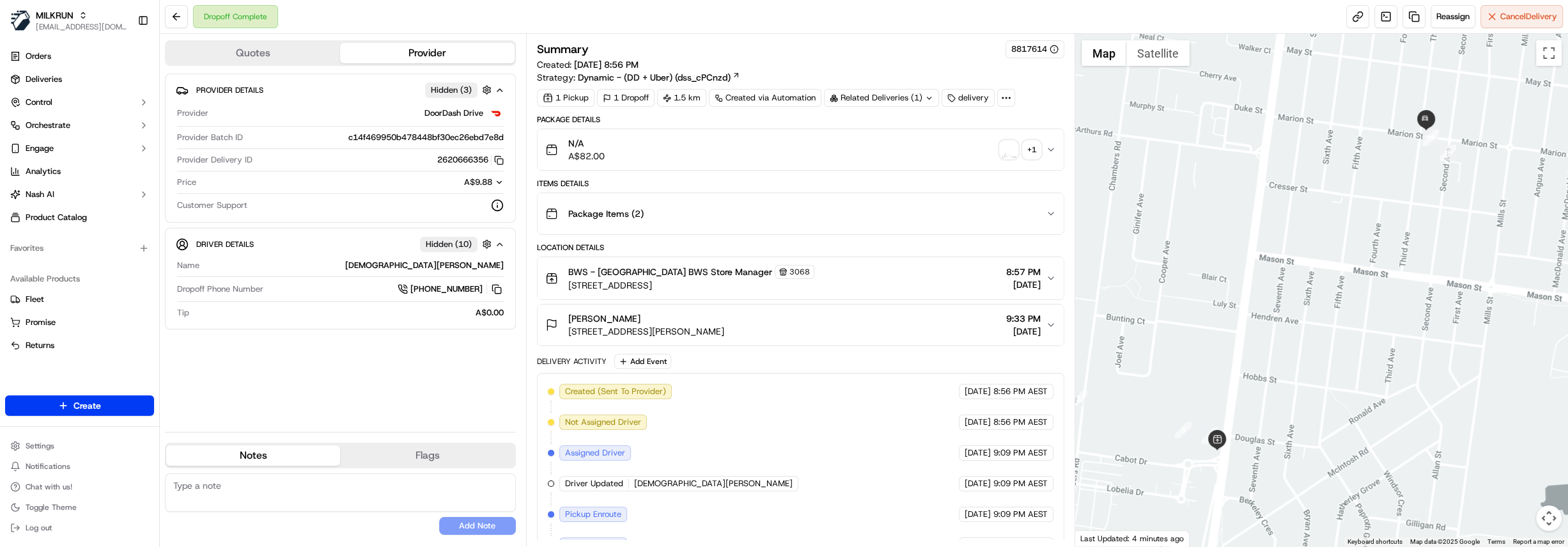
click at [1007, 98] on icon at bounding box center [1006, 98] width 12 height 12
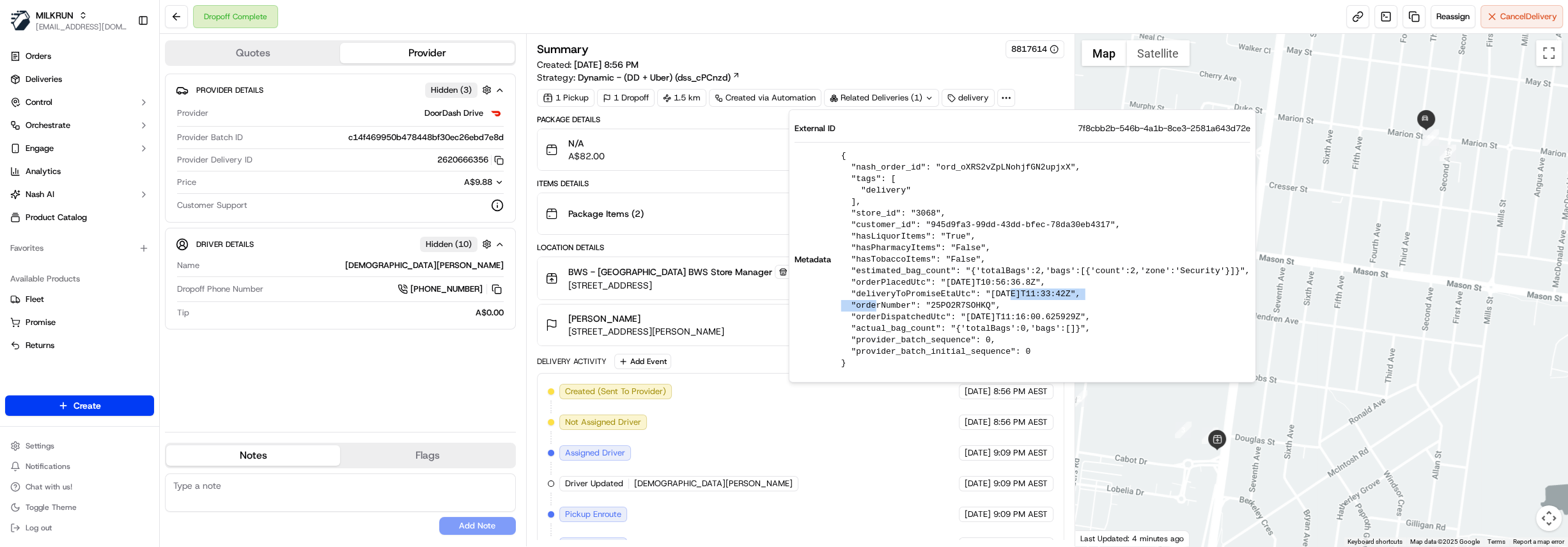
drag, startPoint x: 1087, startPoint y: 290, endPoint x: 975, endPoint y: 292, distance: 112.0
click at [975, 292] on pre "{ "nash_order_id": "ord_oXRS2vZpLNohjfGN2upjxX", "tags": [ "delivery" ], "store…" at bounding box center [1046, 259] width 409 height 218
click at [978, 293] on pre "{ "nash_order_id": "ord_oXRS2vZpLNohjfGN2upjxX", "tags": [ "delivery" ], "store…" at bounding box center [1046, 259] width 409 height 218
click at [980, 293] on pre "{ "nash_order_id": "ord_oXRS2vZpLNohjfGN2upjxX", "tags": [ "delivery" ], "store…" at bounding box center [1046, 259] width 409 height 218
drag, startPoint x: 978, startPoint y: 293, endPoint x: 1068, endPoint y: 292, distance: 90.0
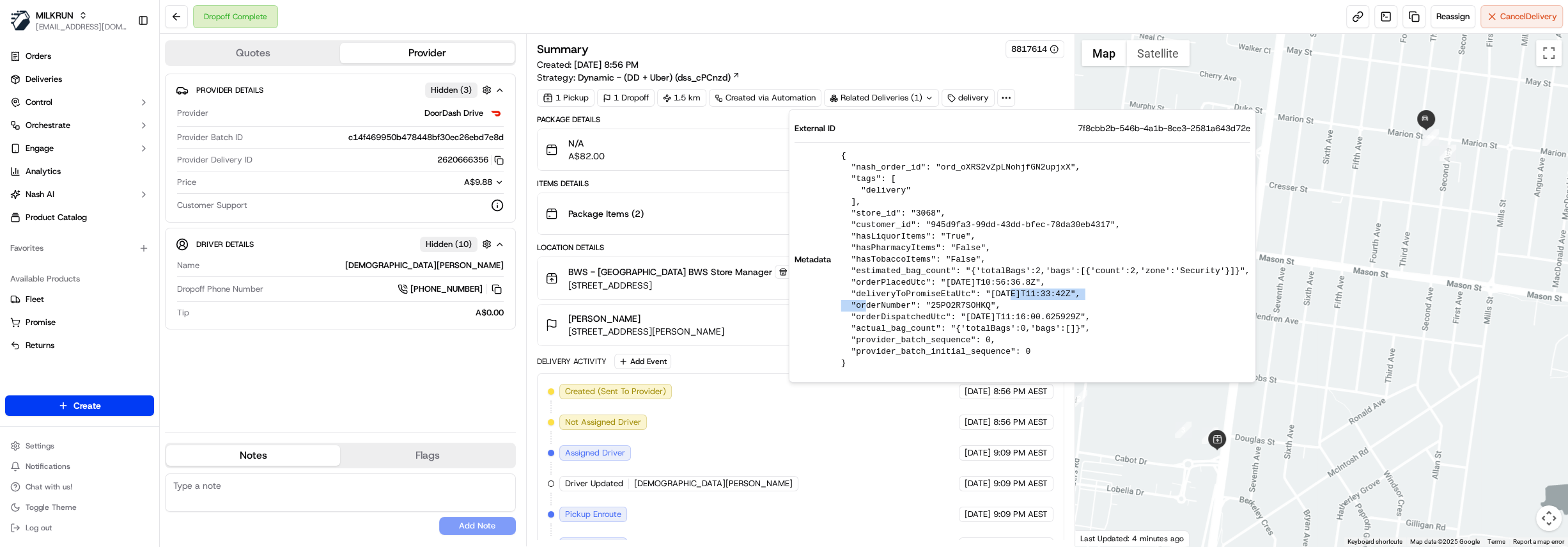
click at [1068, 292] on pre "{ "nash_order_id": "ord_oXRS2vZpLNohjfGN2upjxX", "tags": [ "delivery" ], "store…" at bounding box center [1046, 259] width 409 height 218
copy pre "2025-09-20T11:33:42Z"
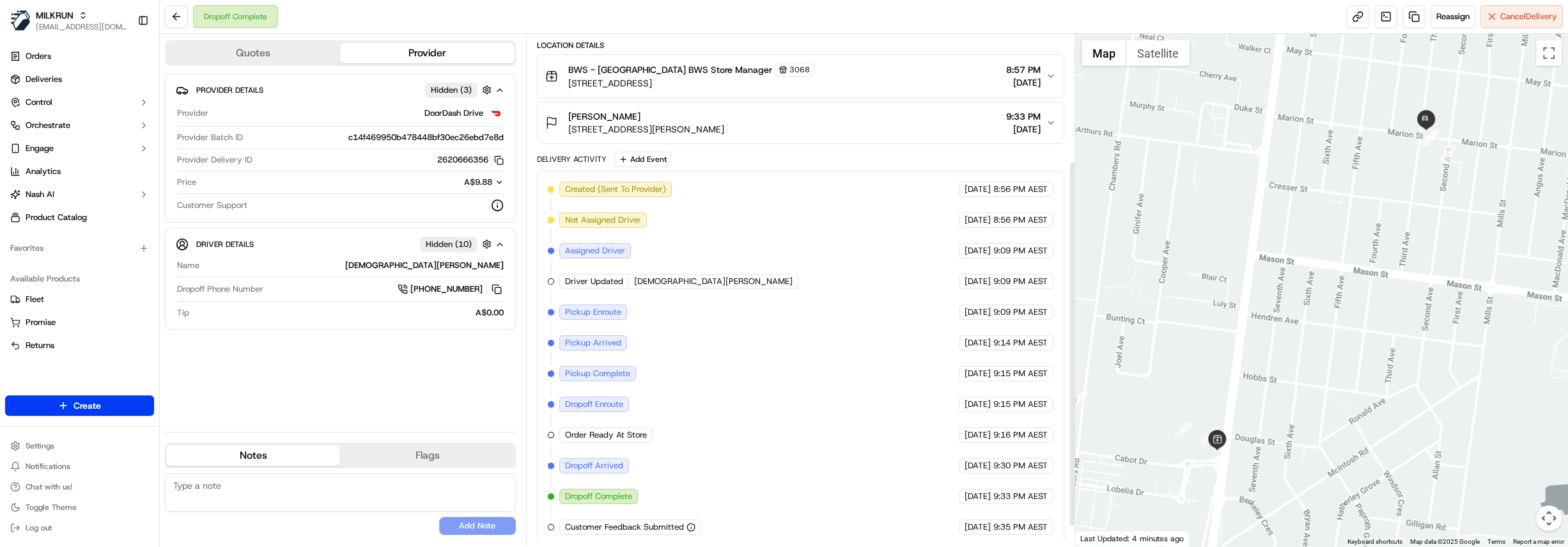
scroll to position [205, 0]
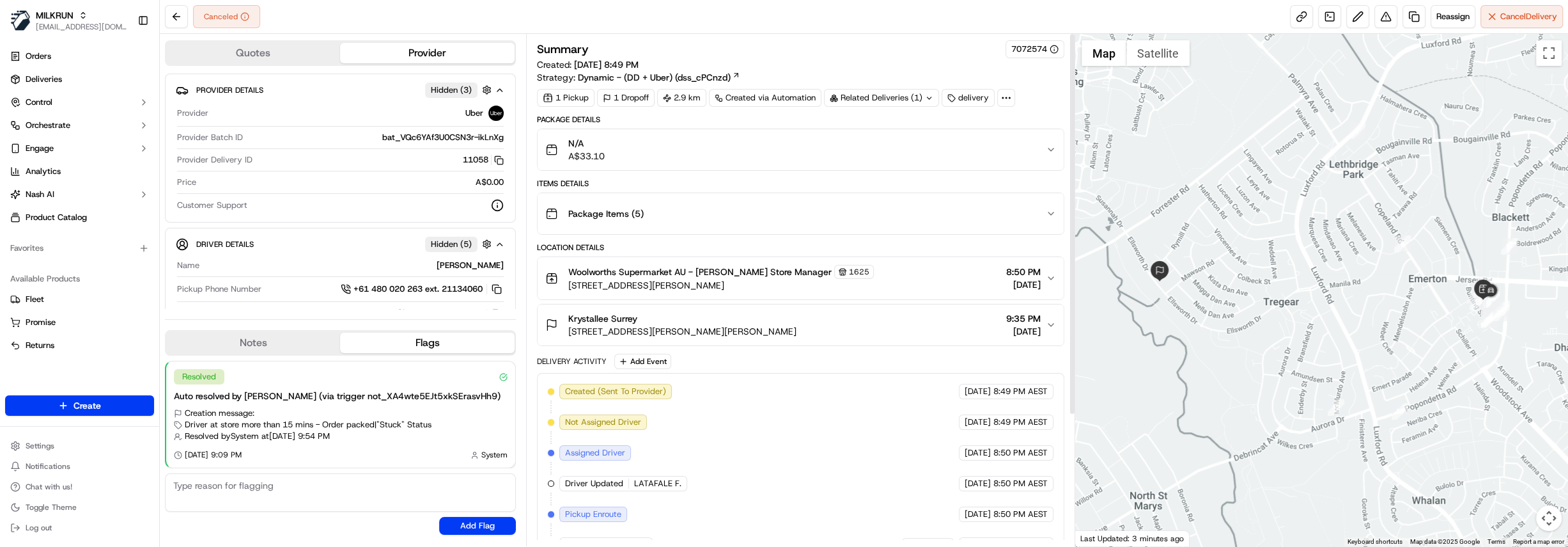
click at [895, 98] on div "Related Deliveries (1)" at bounding box center [881, 98] width 115 height 18
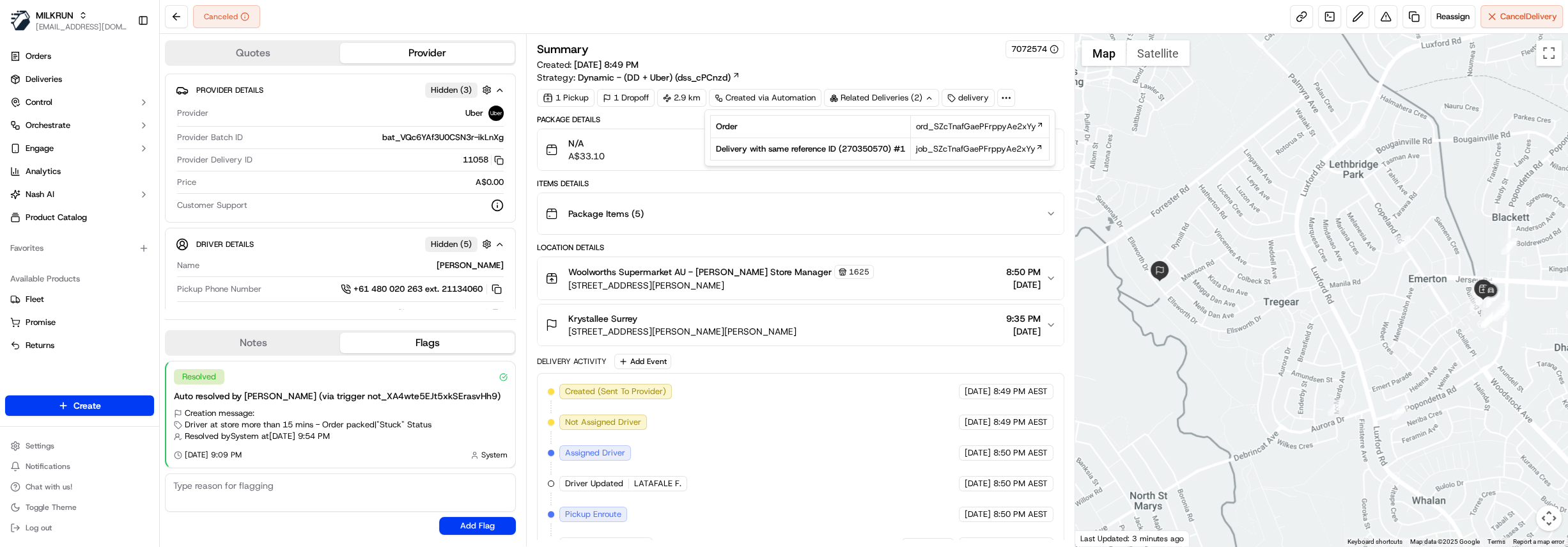
click at [679, 138] on div "N/A A$33.10" at bounding box center [795, 149] width 501 height 25
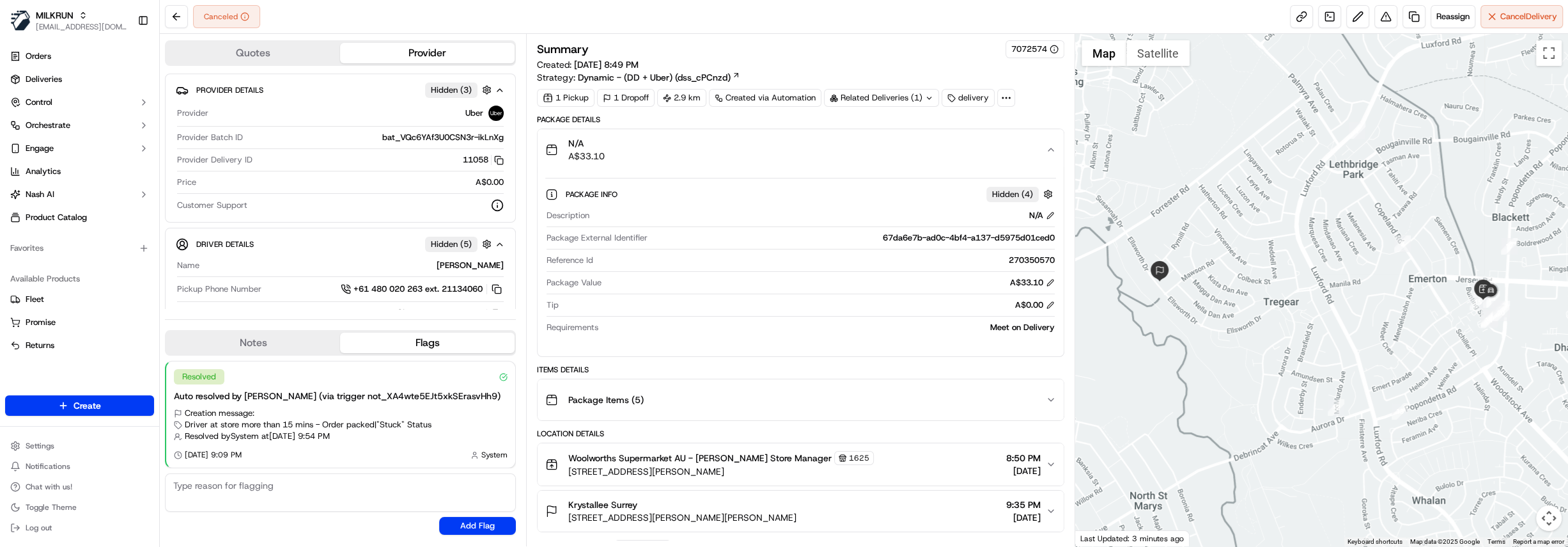
click at [679, 138] on div "N/A A$33.10" at bounding box center [795, 149] width 501 height 25
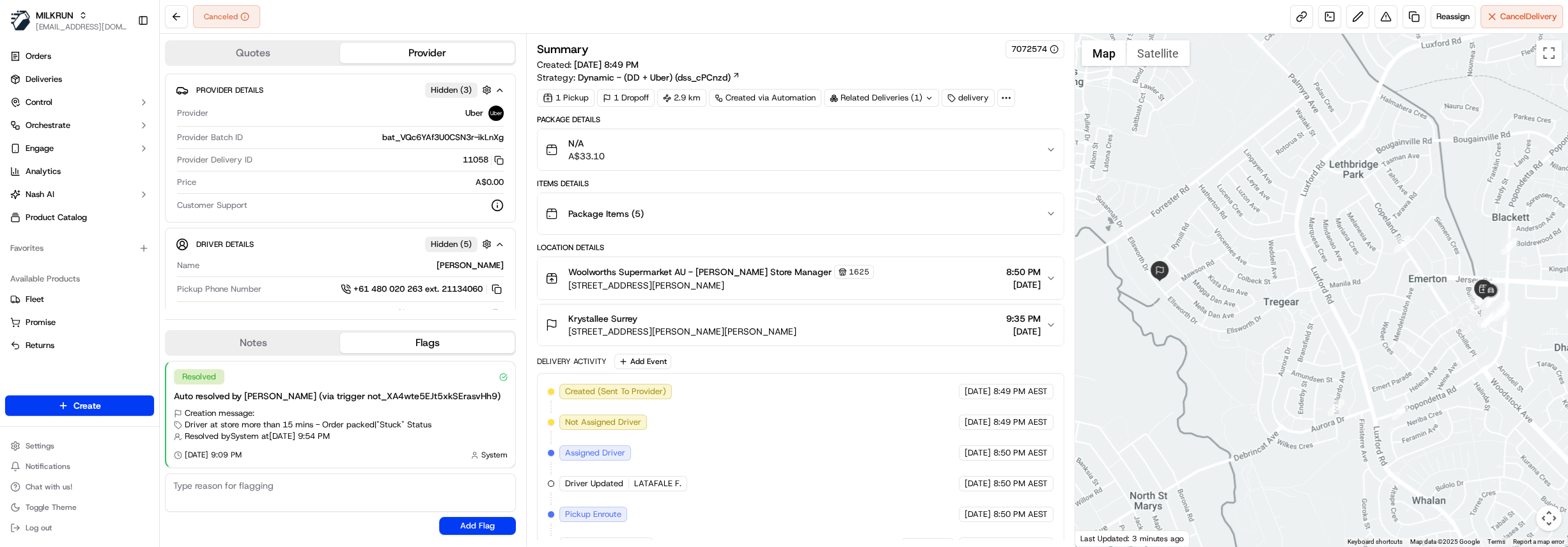
click at [1006, 101] on icon at bounding box center [1006, 98] width 12 height 12
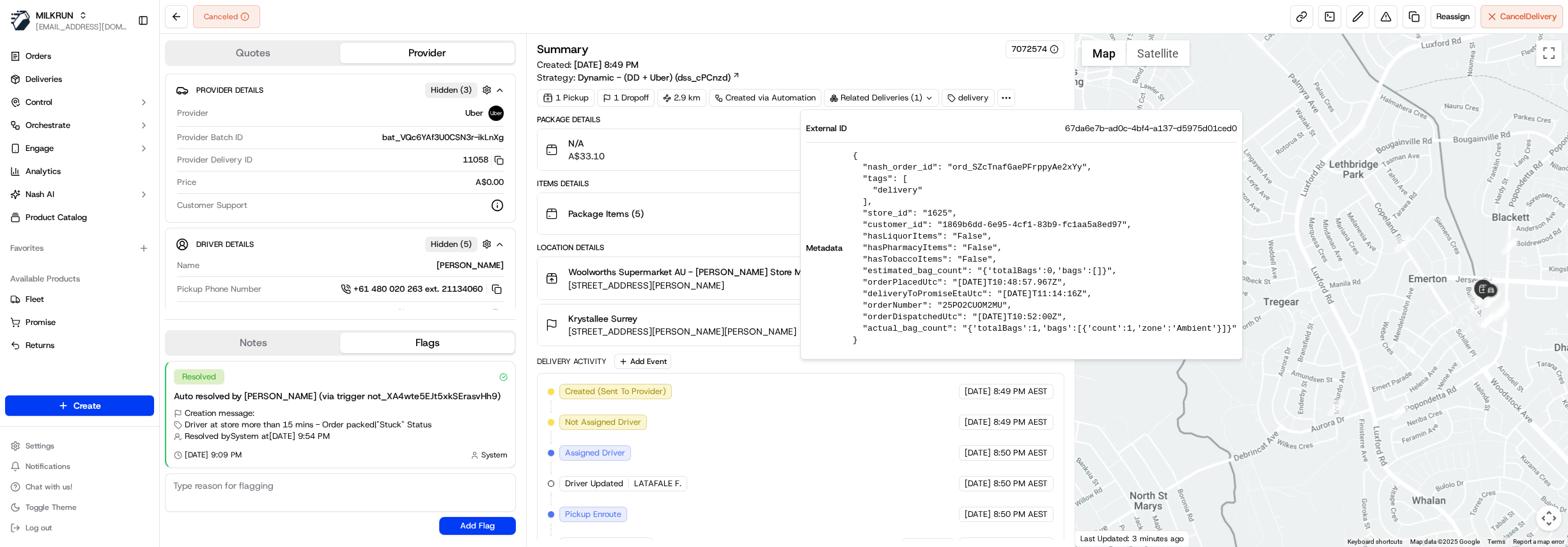
click at [1006, 101] on icon at bounding box center [1006, 98] width 12 height 12
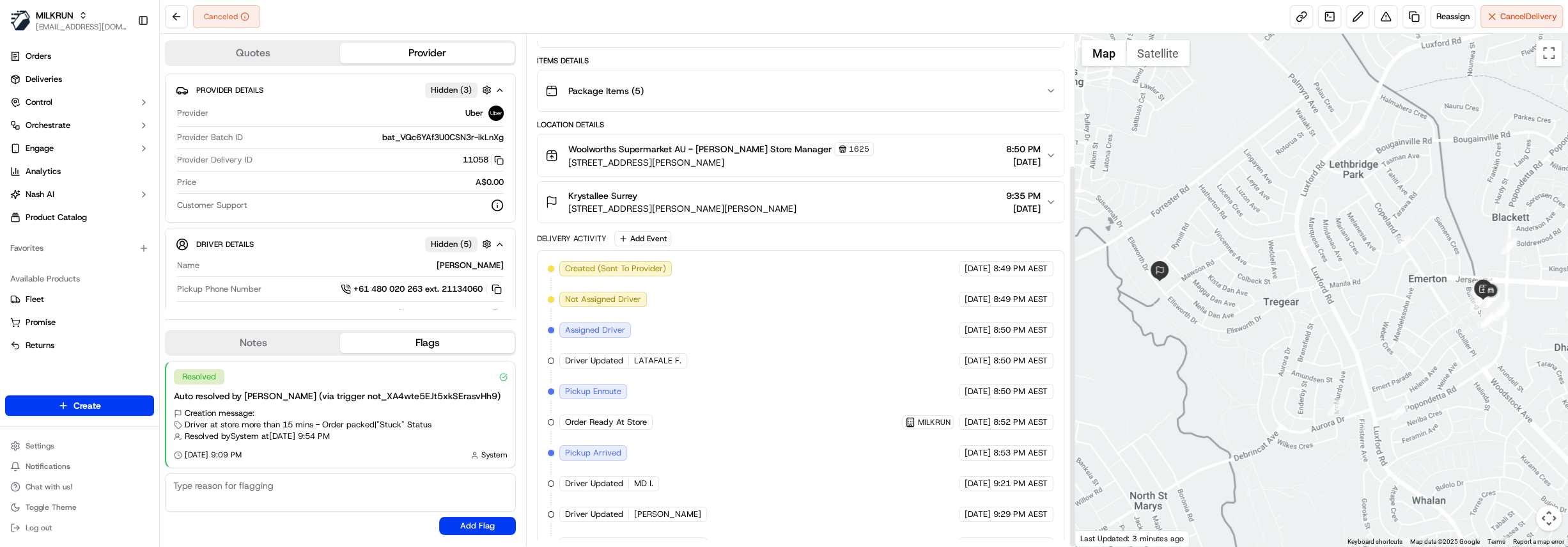
scroll to position [174, 0]
